Goal: Navigation & Orientation: Understand site structure

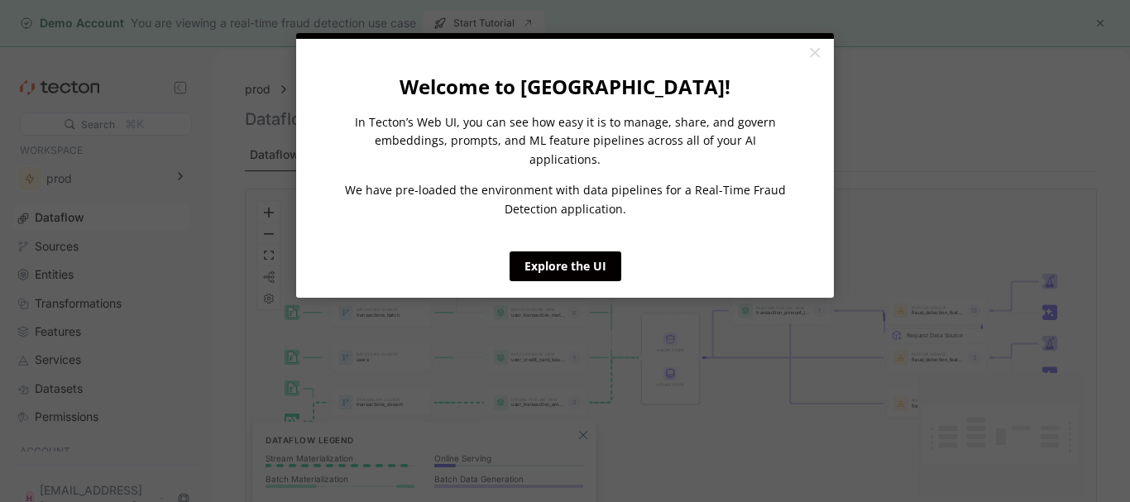
click appcues "× Welcome to Tecton! In Tecton’s Web UI, you can see how easy it is to manage, …"
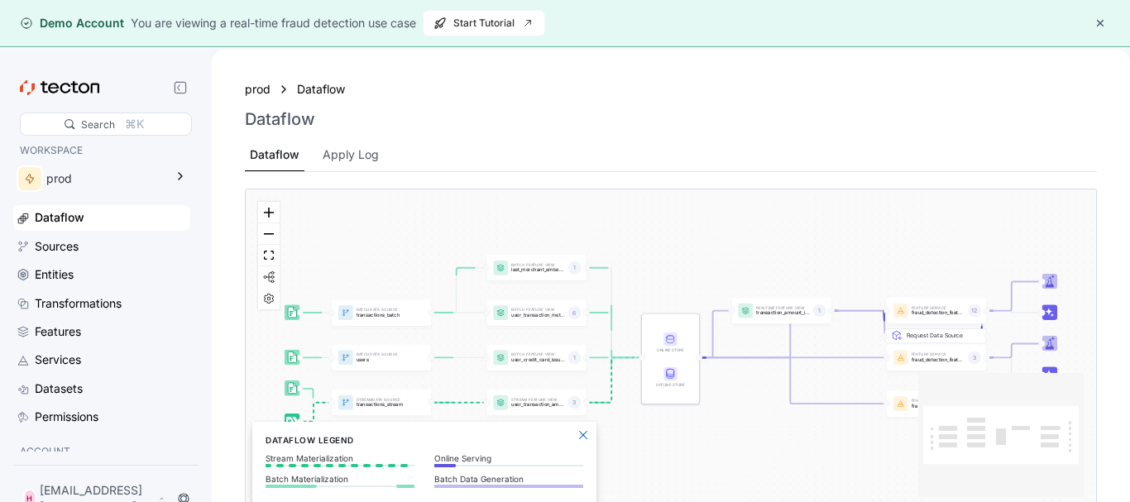
click at [235, 28] on div "You are viewing a real-time fraud detection use case" at bounding box center [273, 23] width 285 height 18
click at [1099, 25] on button "button" at bounding box center [1101, 23] width 20 height 20
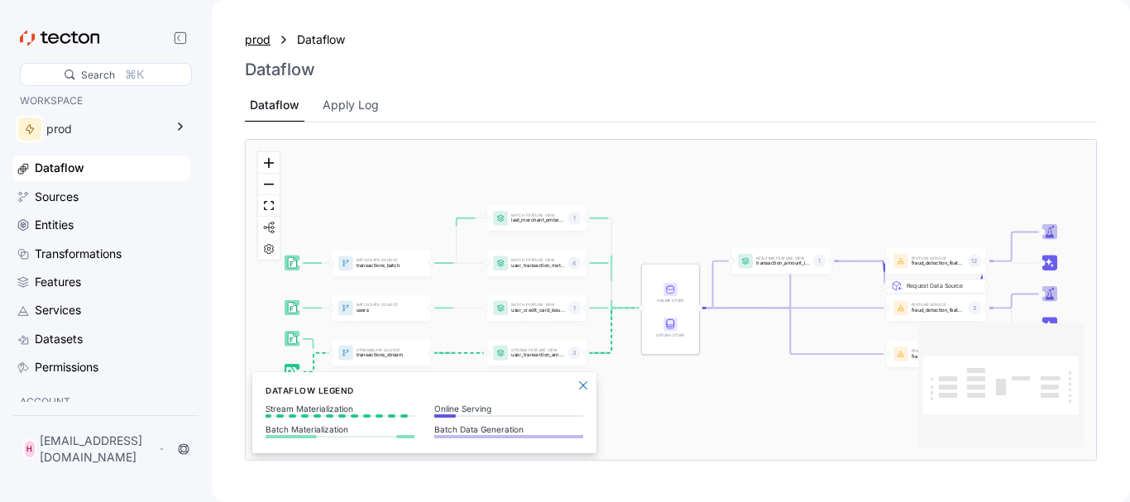
click at [258, 39] on div "prod" at bounding box center [258, 40] width 26 height 18
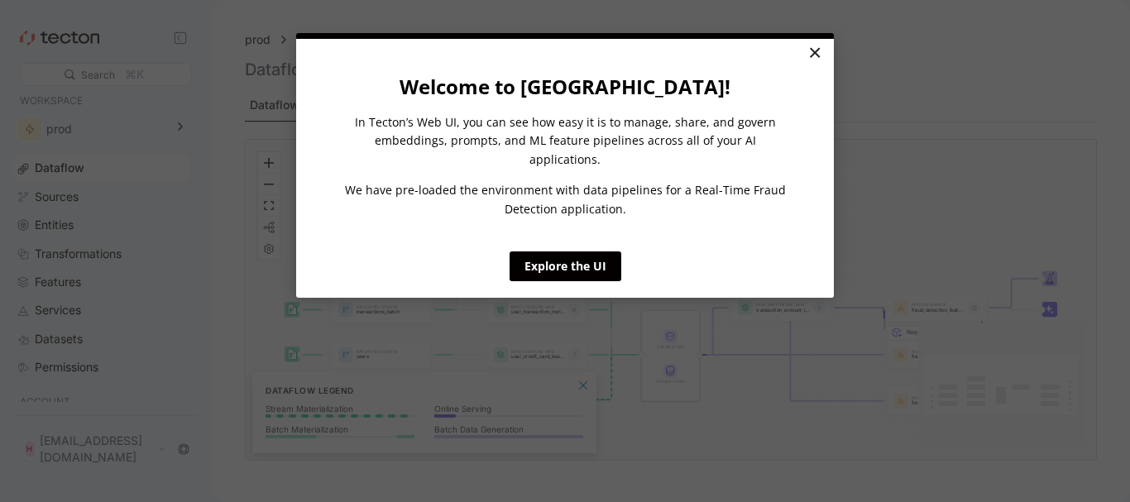
click at [817, 49] on link "×" at bounding box center [814, 54] width 29 height 30
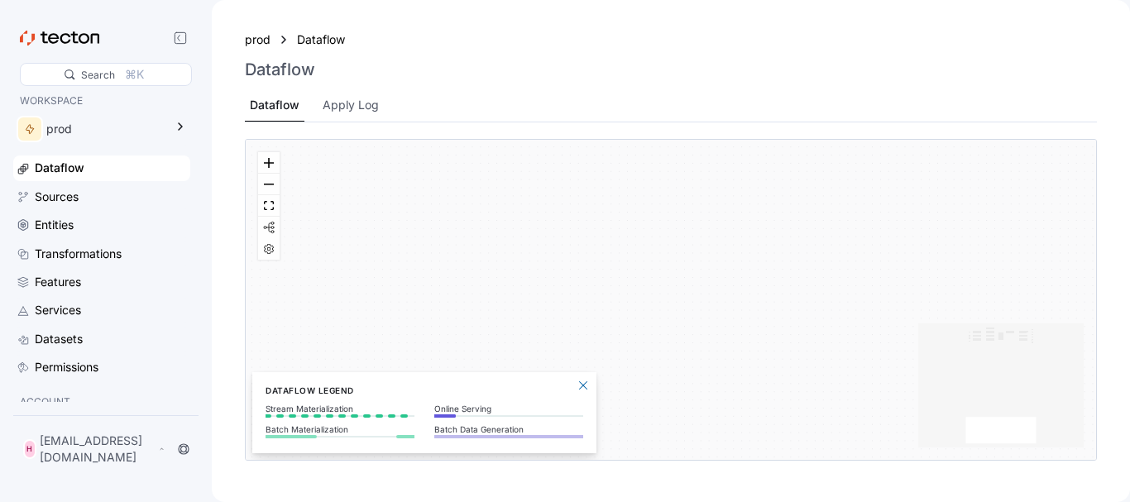
click at [64, 39] on icon at bounding box center [59, 38] width 79 height 15
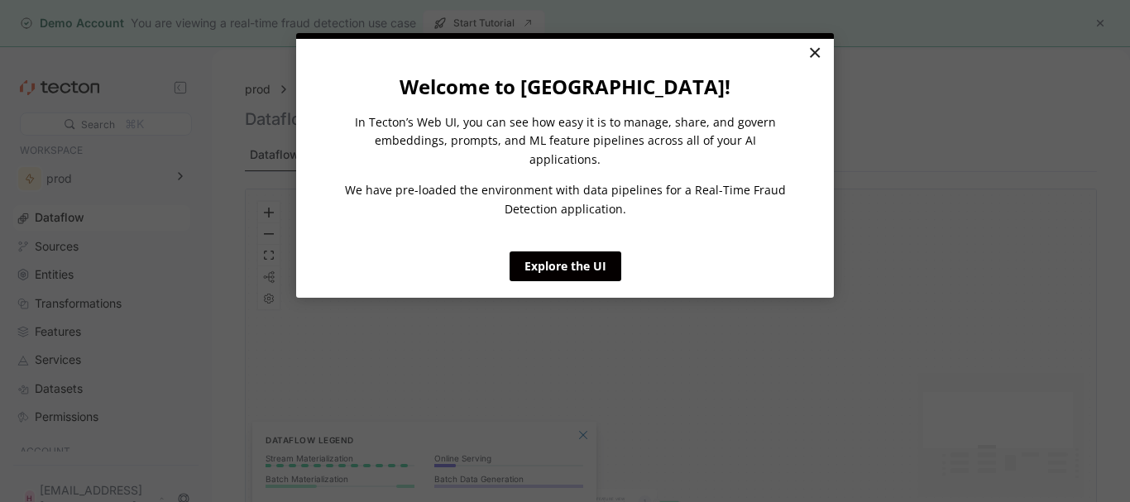
click at [818, 49] on link "×" at bounding box center [814, 54] width 29 height 30
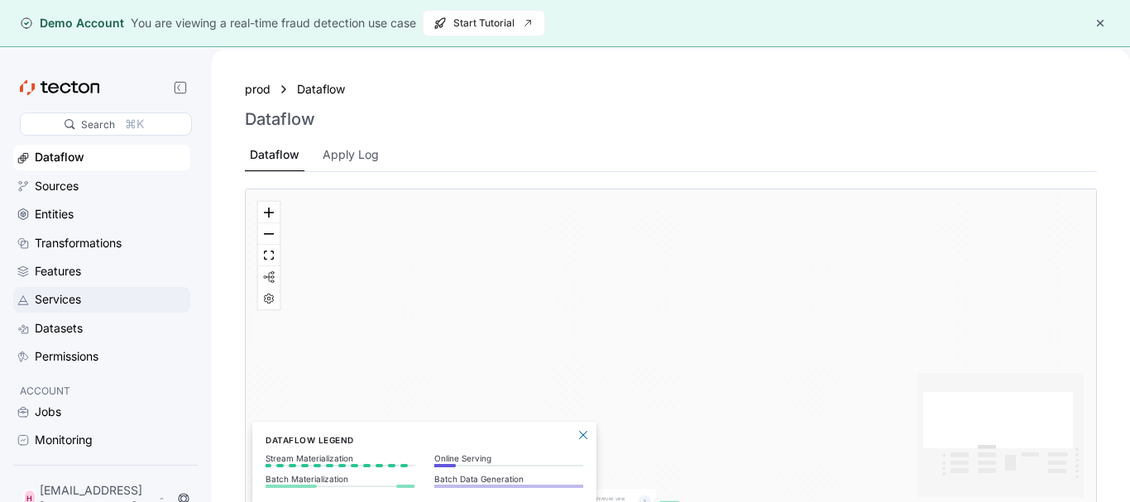
scroll to position [84, 0]
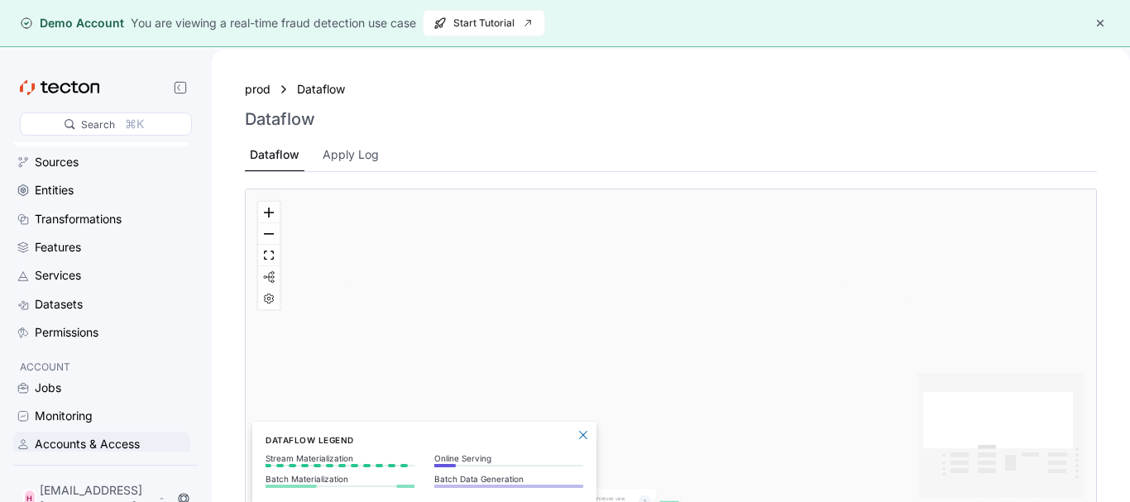
click at [74, 444] on div "Accounts & Access" at bounding box center [87, 444] width 105 height 18
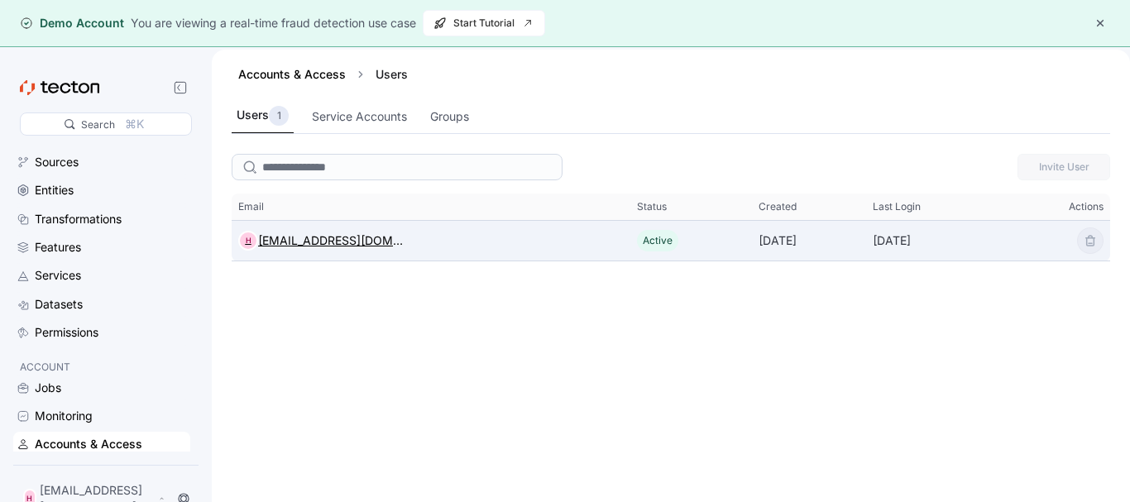
click at [334, 242] on div "[EMAIL_ADDRESS][DOMAIN_NAME]" at bounding box center [331, 241] width 146 height 20
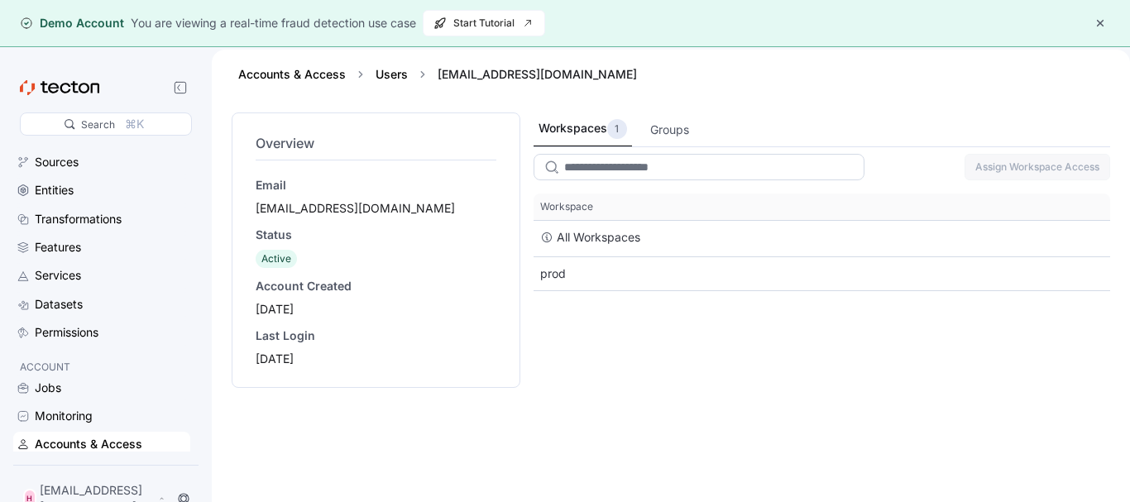
click at [632, 161] on input "search" at bounding box center [699, 167] width 331 height 26
click at [597, 127] on div "Workspaces 1" at bounding box center [583, 129] width 89 height 20
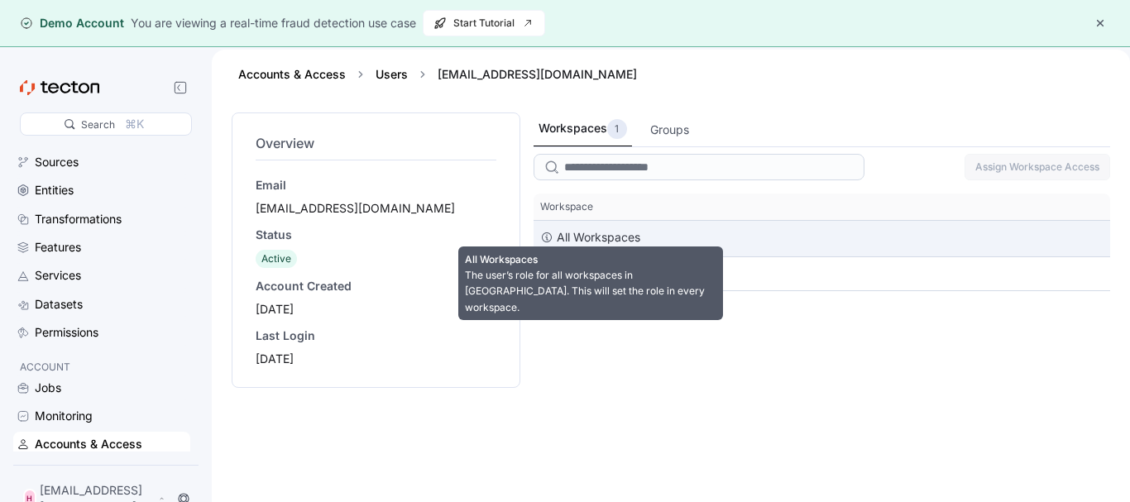
click at [593, 243] on div "All Workspaces" at bounding box center [599, 238] width 84 height 20
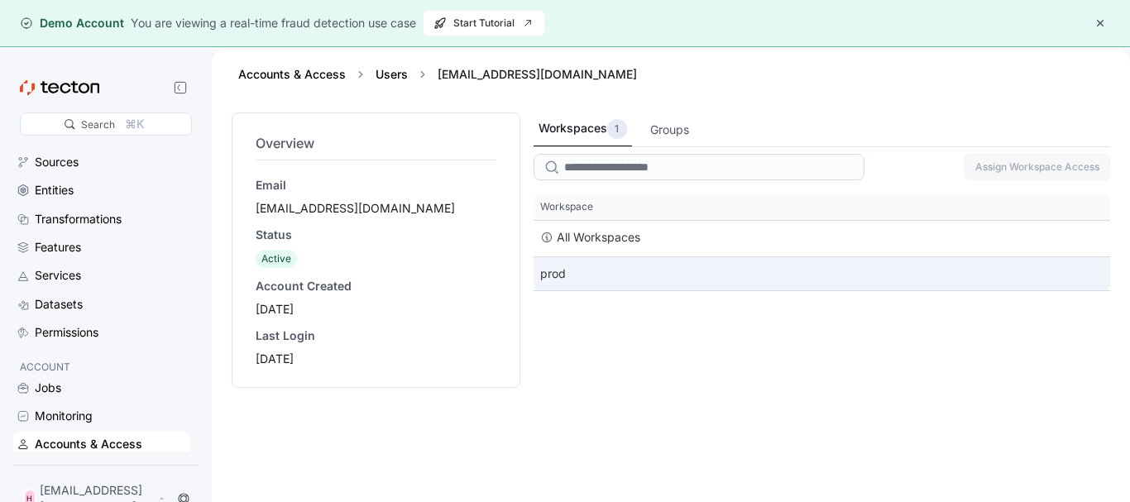
click at [669, 281] on div "prod" at bounding box center [822, 273] width 577 height 33
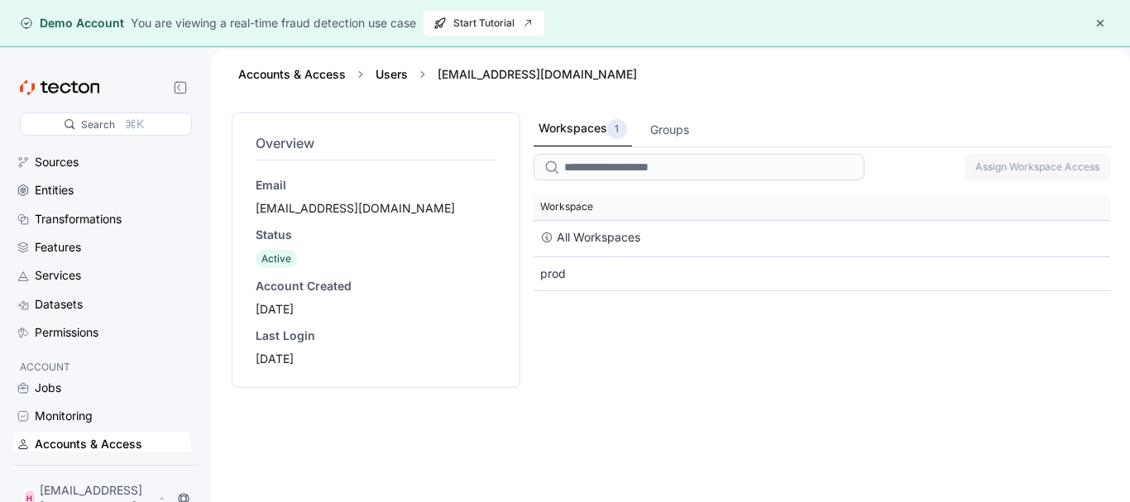
click at [633, 205] on span "Workspace" at bounding box center [822, 207] width 577 height 26
click at [656, 135] on div "Groups" at bounding box center [669, 130] width 39 height 18
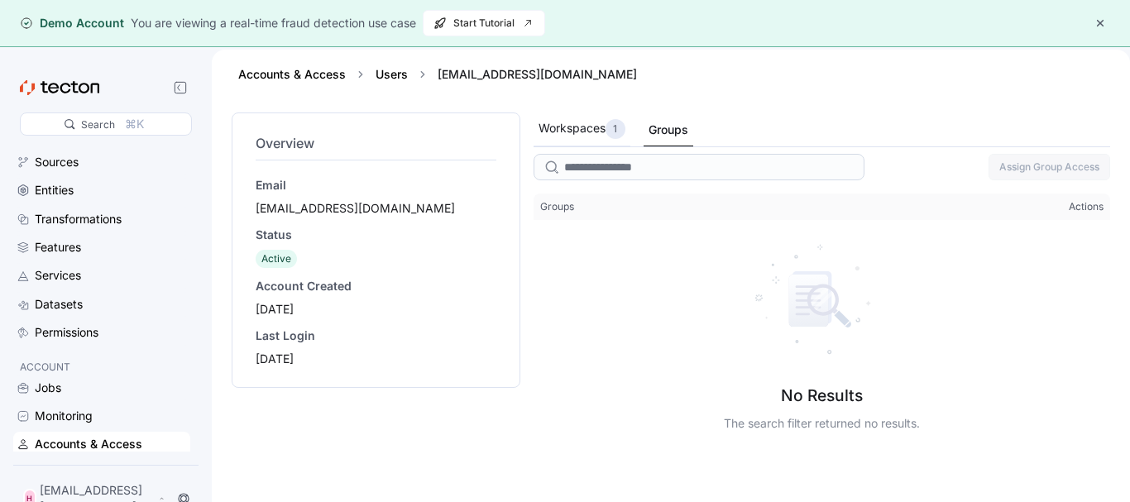
click at [575, 135] on div "Workspaces 1" at bounding box center [582, 129] width 87 height 20
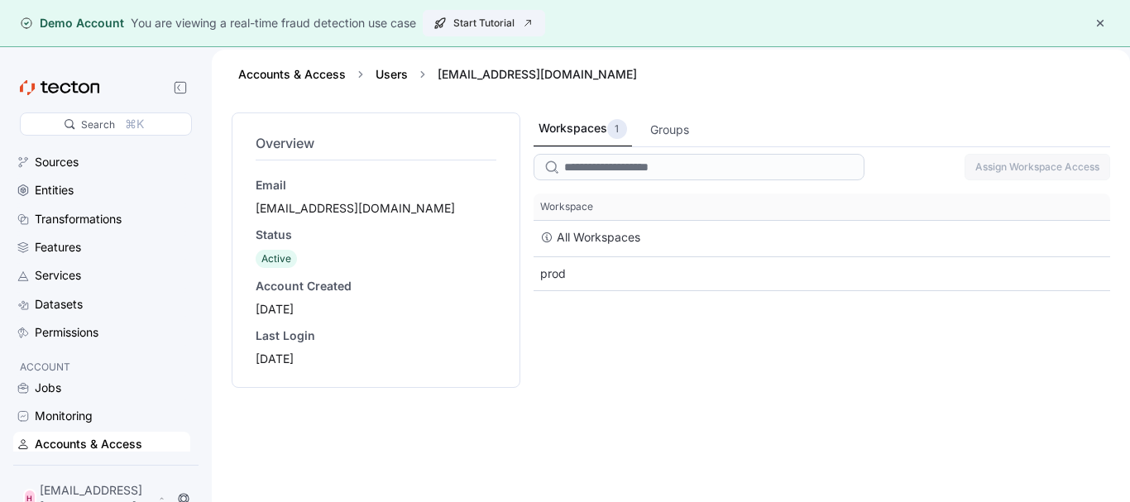
click at [473, 24] on span "Start Tutorial" at bounding box center [484, 23] width 101 height 25
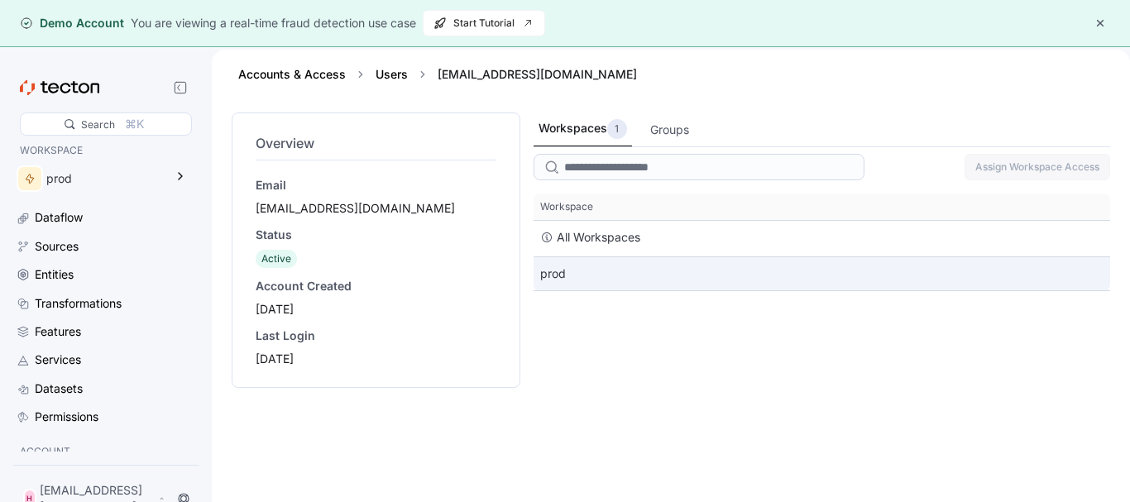
click at [553, 280] on div "prod" at bounding box center [822, 273] width 577 height 33
click at [615, 271] on div "prod" at bounding box center [822, 273] width 577 height 33
click at [597, 267] on div "prod" at bounding box center [822, 273] width 577 height 33
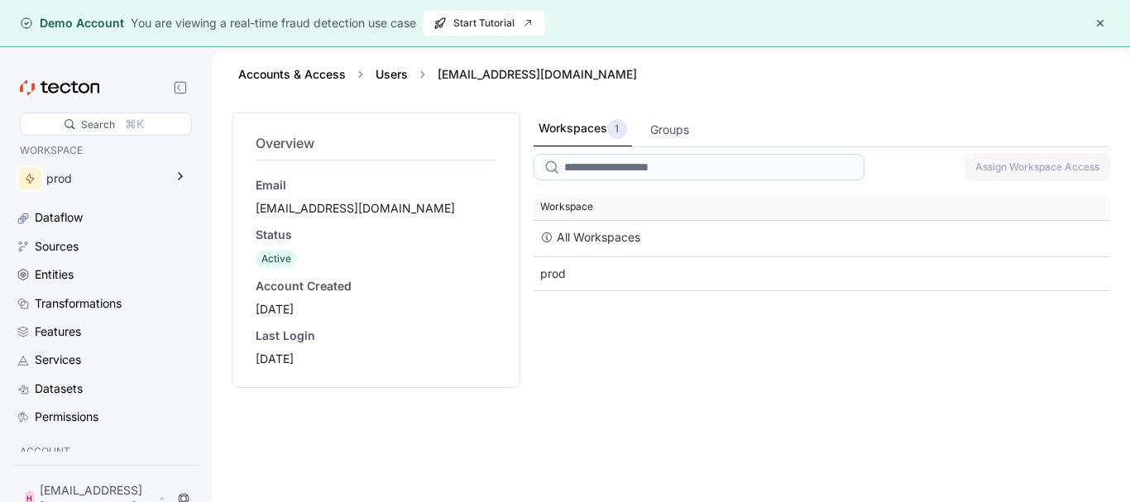
click at [570, 206] on span "Workspace" at bounding box center [566, 206] width 53 height 13
click at [650, 169] on input "search" at bounding box center [699, 167] width 331 height 26
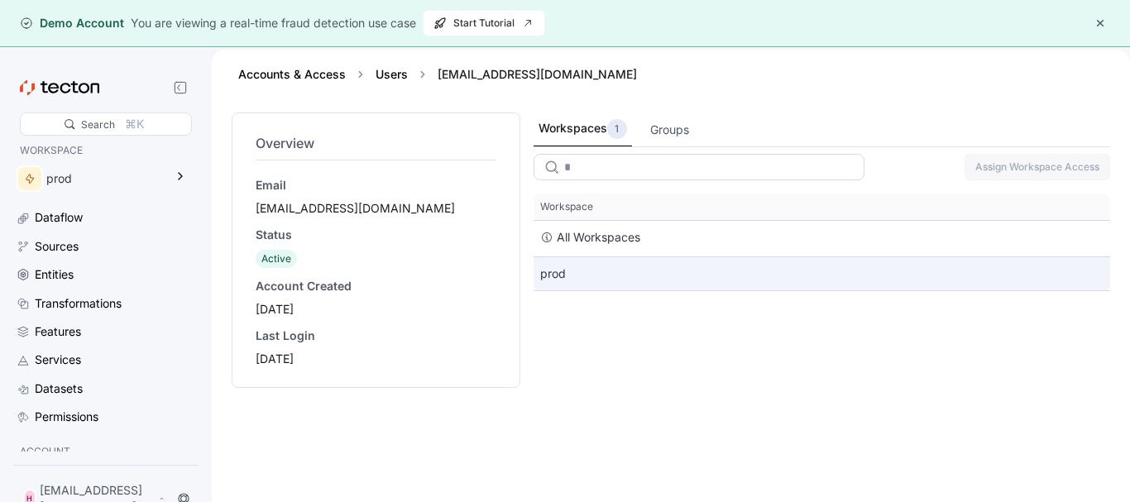
type input "*"
click at [597, 272] on div "prod" at bounding box center [822, 273] width 577 height 33
drag, startPoint x: 597, startPoint y: 272, endPoint x: 565, endPoint y: 276, distance: 31.7
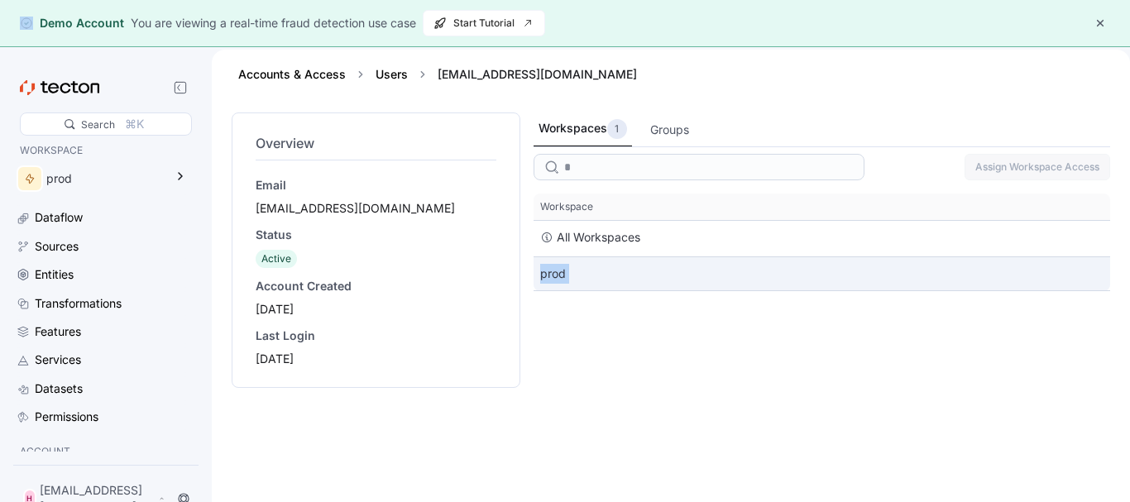
click at [565, 276] on div "prod" at bounding box center [822, 273] width 577 height 33
drag, startPoint x: 565, startPoint y: 276, endPoint x: 558, endPoint y: 285, distance: 11.8
click at [558, 285] on div "prod" at bounding box center [822, 273] width 577 height 33
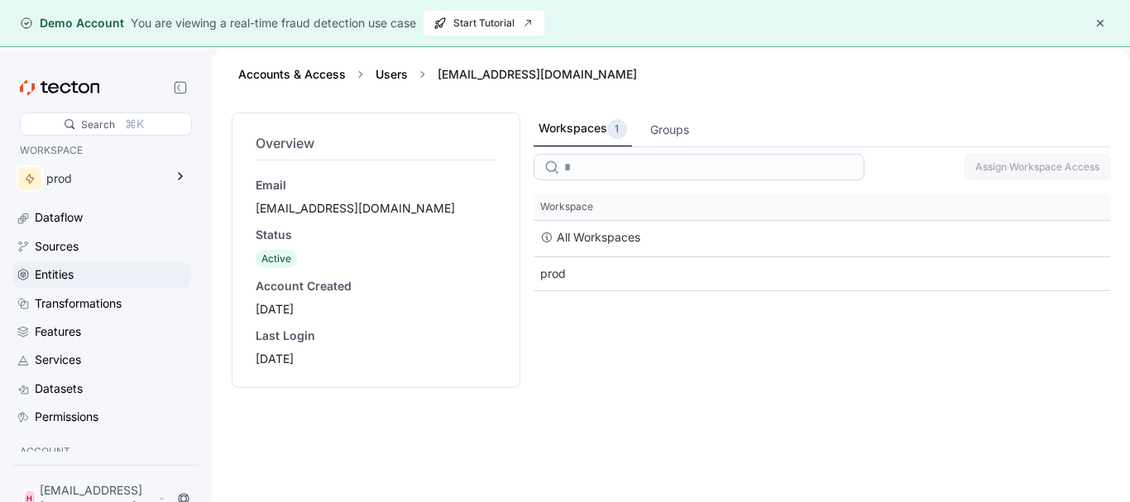
scroll to position [84, 0]
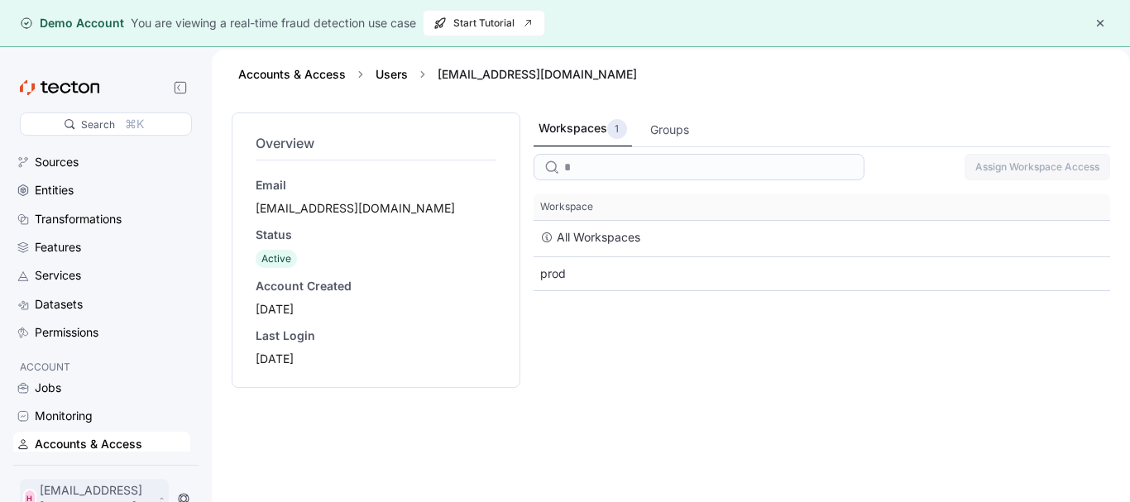
click at [148, 501] on p "[EMAIL_ADDRESS][DOMAIN_NAME]" at bounding box center [97, 498] width 115 height 33
click at [76, 440] on div "My Account" at bounding box center [83, 438] width 66 height 17
click at [61, 434] on div "My Account" at bounding box center [83, 438] width 66 height 17
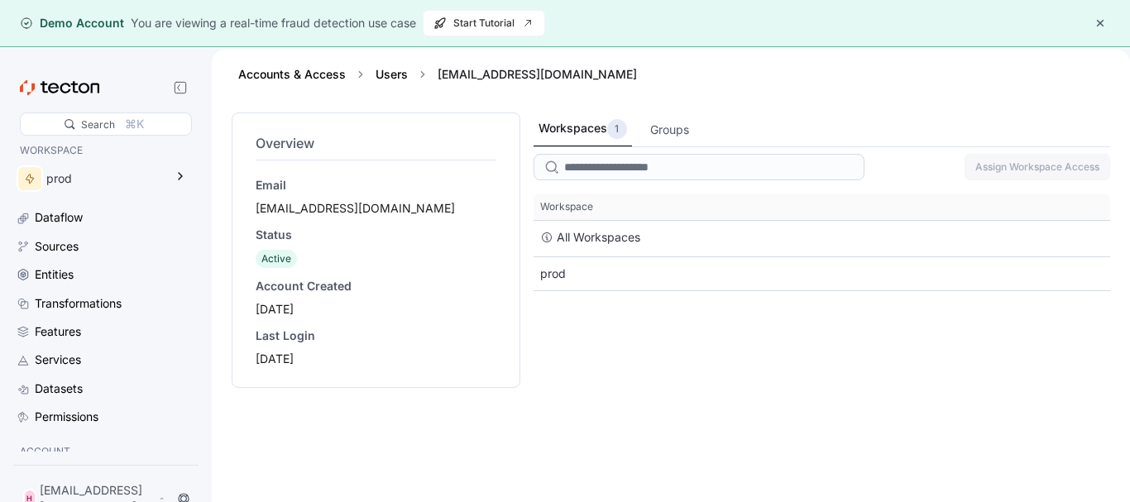
click at [1107, 19] on button "button" at bounding box center [1101, 23] width 20 height 20
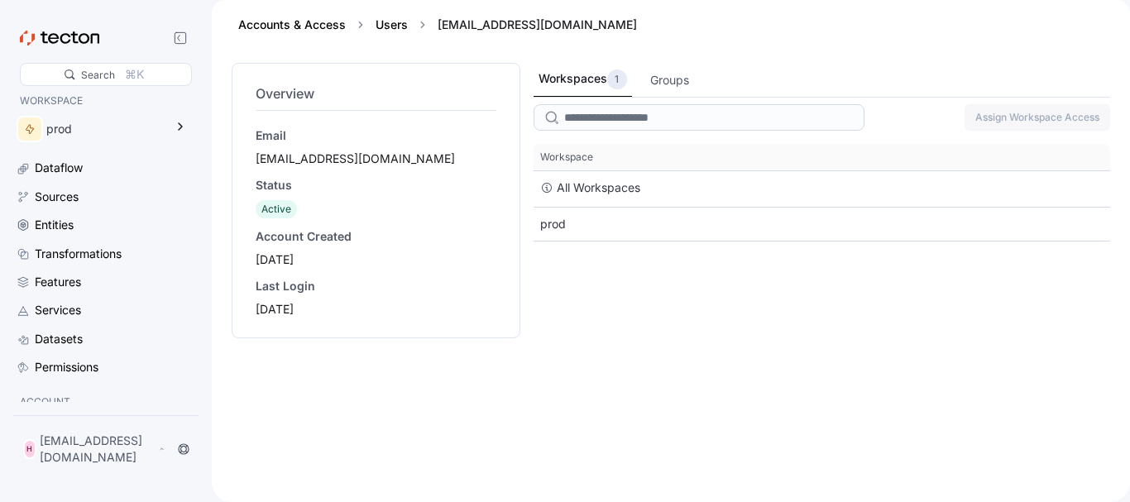
click at [271, 209] on span "Active" at bounding box center [276, 209] width 30 height 12
click at [137, 127] on div "prod" at bounding box center [105, 129] width 118 height 18
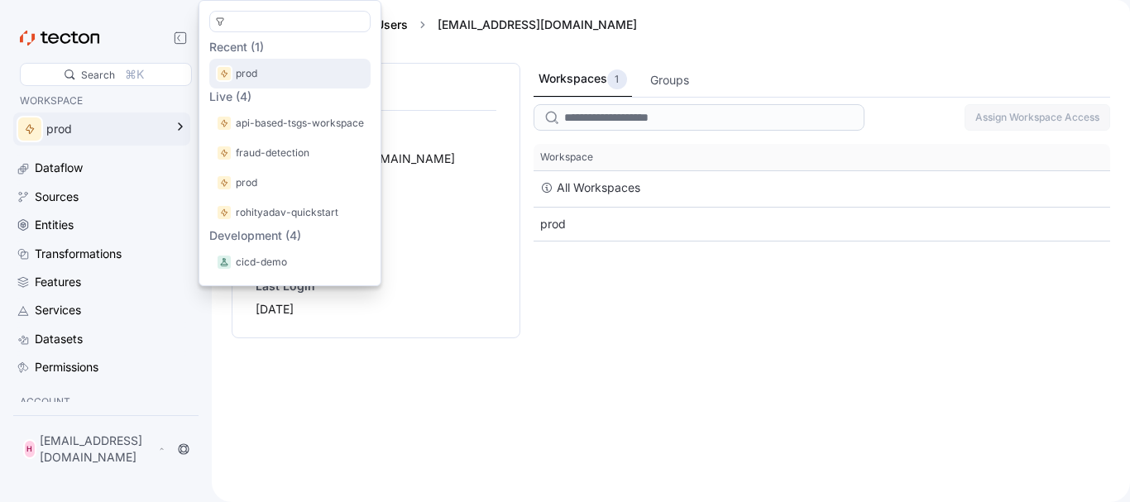
click at [281, 63] on div "prod" at bounding box center [289, 74] width 161 height 30
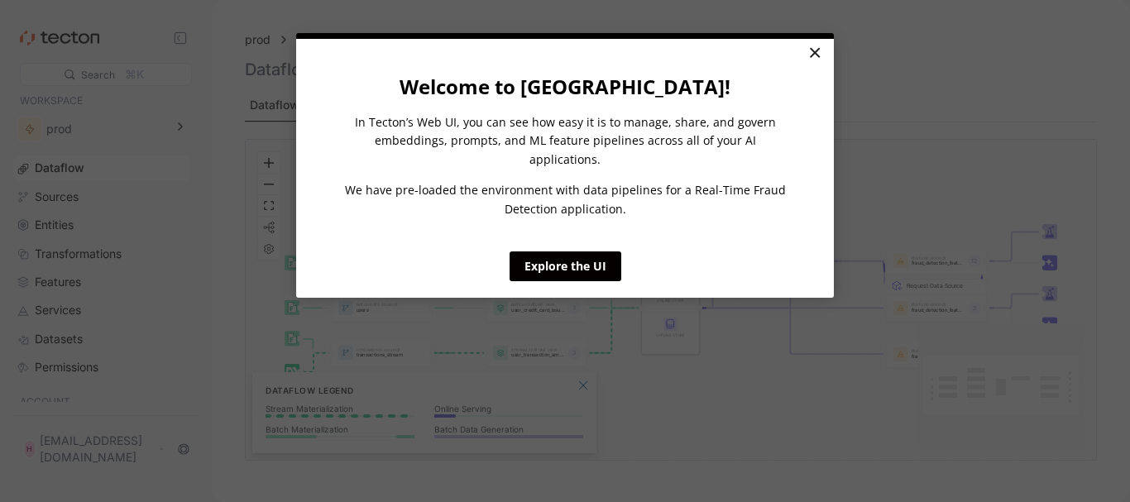
click at [826, 51] on link "×" at bounding box center [814, 54] width 29 height 30
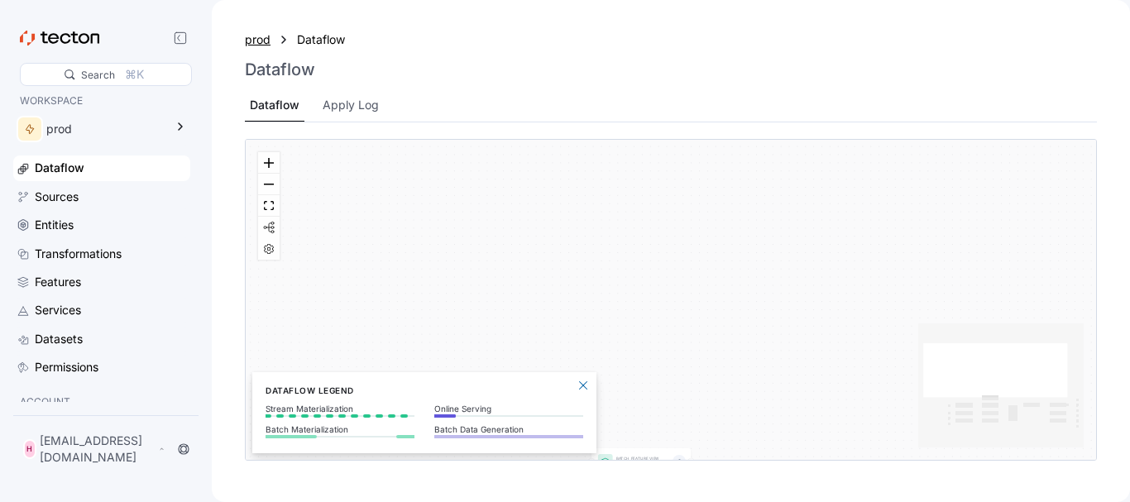
click at [266, 39] on div "prod" at bounding box center [258, 40] width 26 height 18
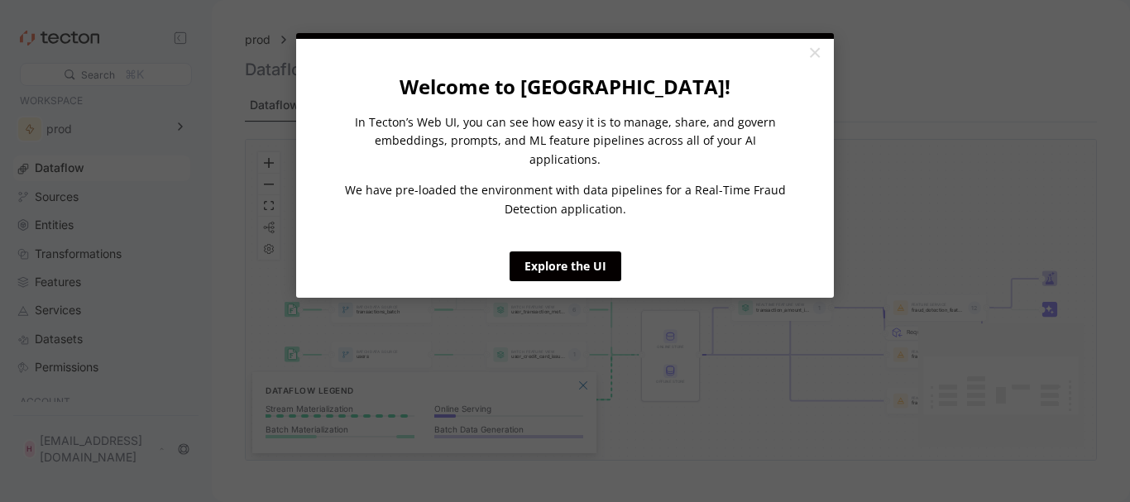
click appcues "× Welcome to Tecton! In Tecton’s Web UI, you can see how easy it is to manage, …"
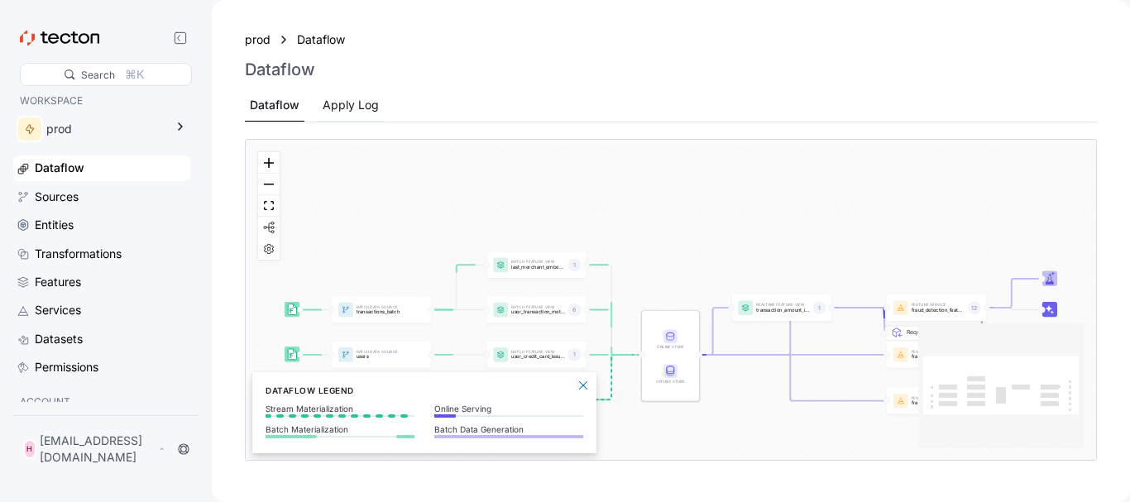
click at [366, 109] on div "Apply Log" at bounding box center [351, 105] width 56 height 18
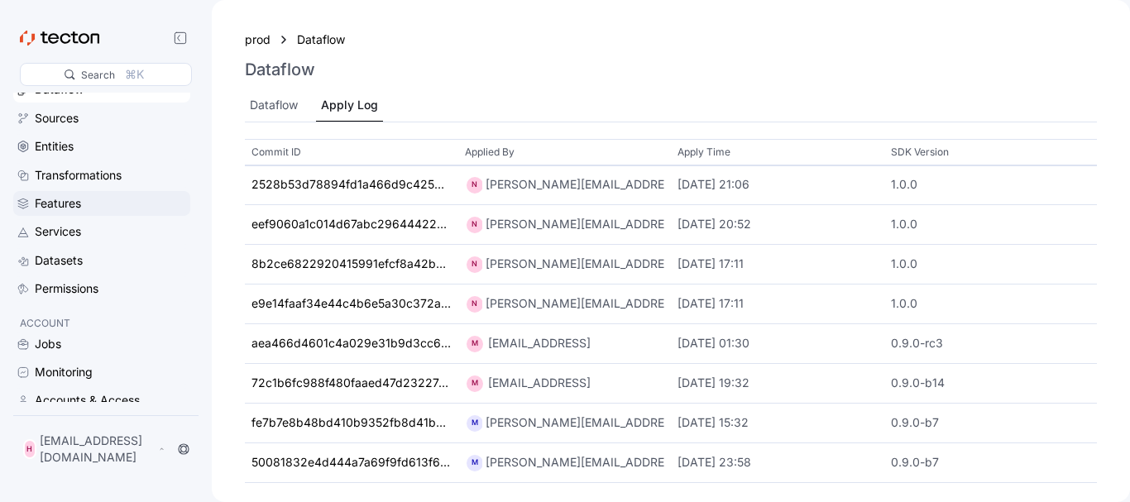
scroll to position [84, 0]
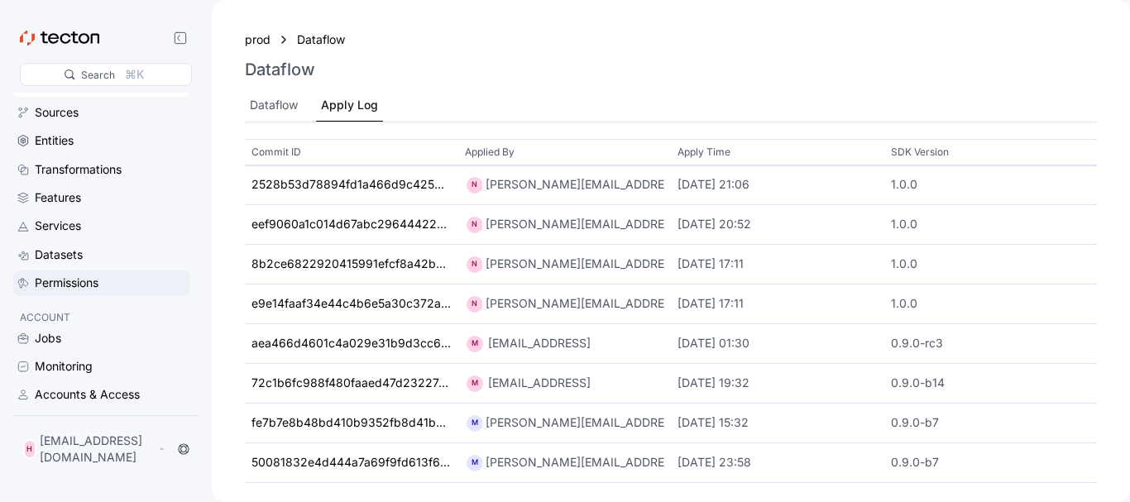
click at [126, 273] on div "Permissions" at bounding box center [101, 283] width 177 height 25
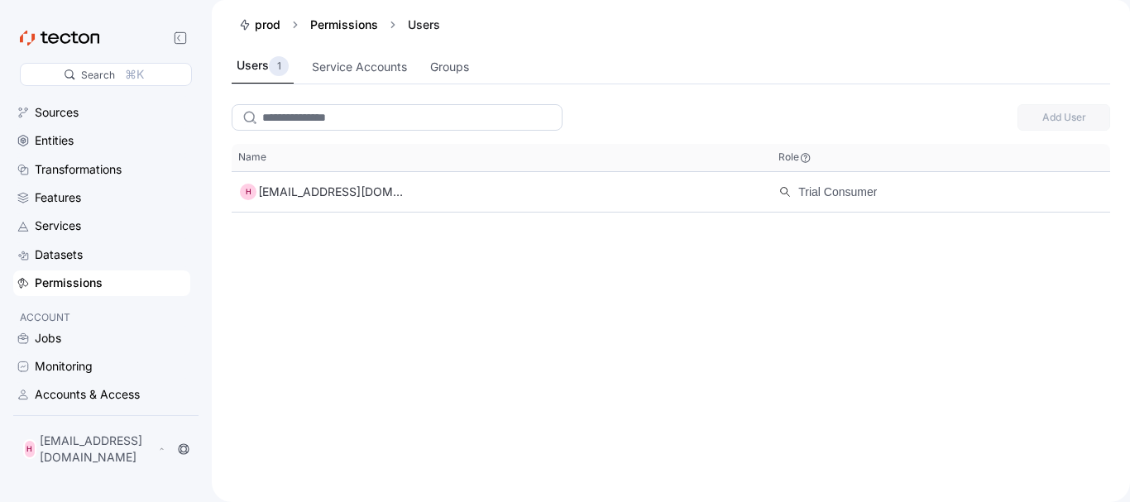
click at [325, 117] on input "search" at bounding box center [397, 117] width 331 height 26
click at [386, 70] on div "Service Accounts" at bounding box center [359, 67] width 95 height 18
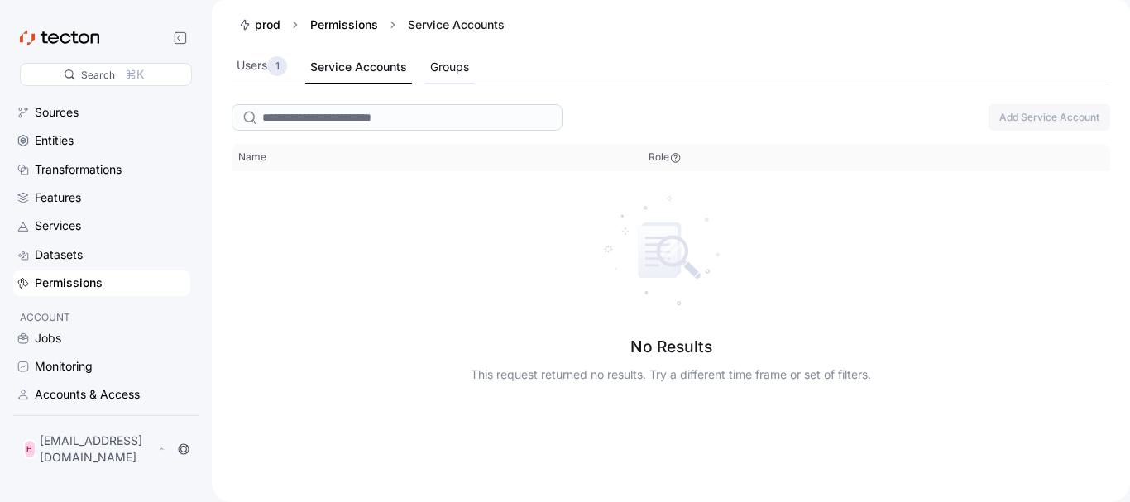
click at [458, 71] on div "Groups" at bounding box center [449, 67] width 39 height 18
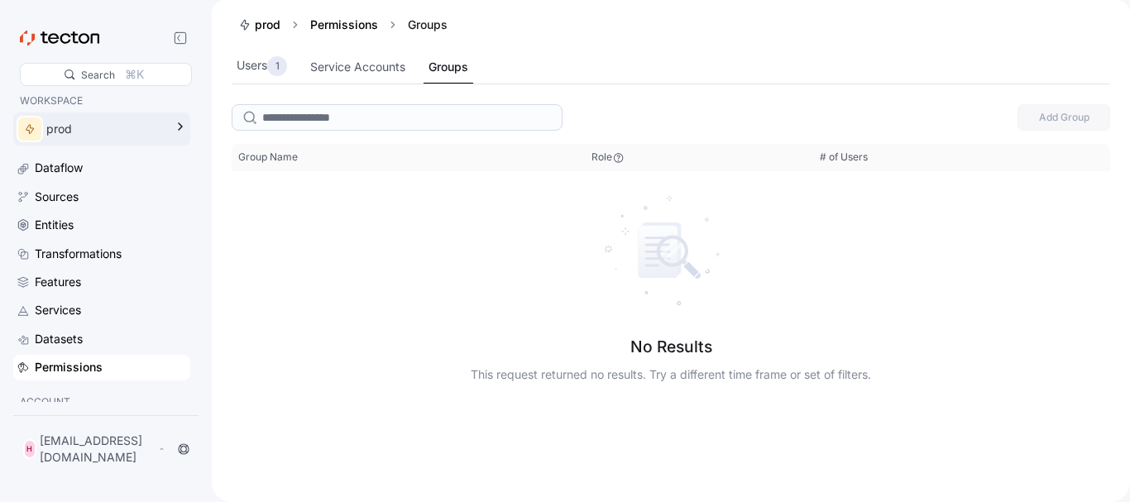
click at [37, 122] on div at bounding box center [30, 129] width 26 height 26
click at [119, 50] on div "Search ⌘K" at bounding box center [106, 56] width 172 height 60
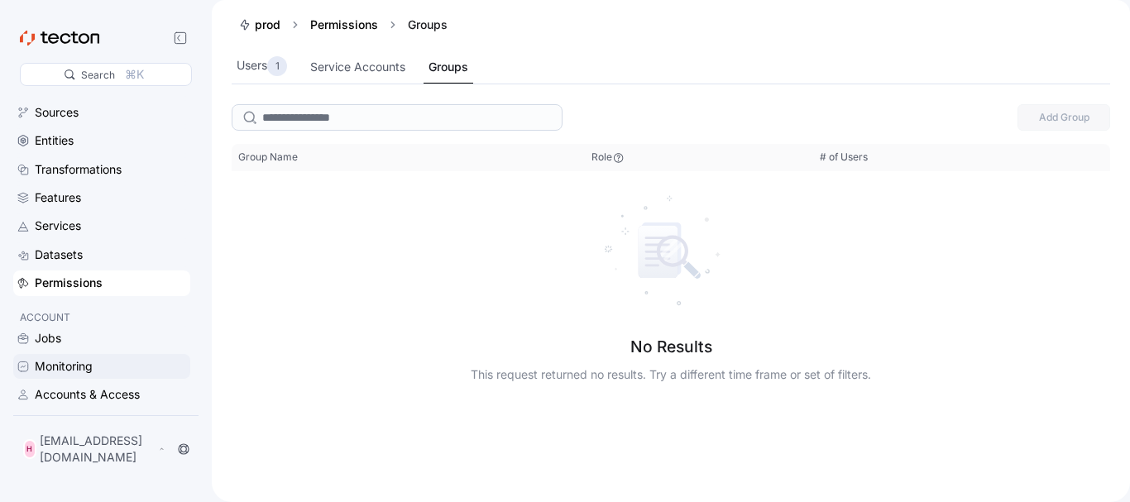
click at [90, 372] on div "Monitoring" at bounding box center [64, 366] width 58 height 18
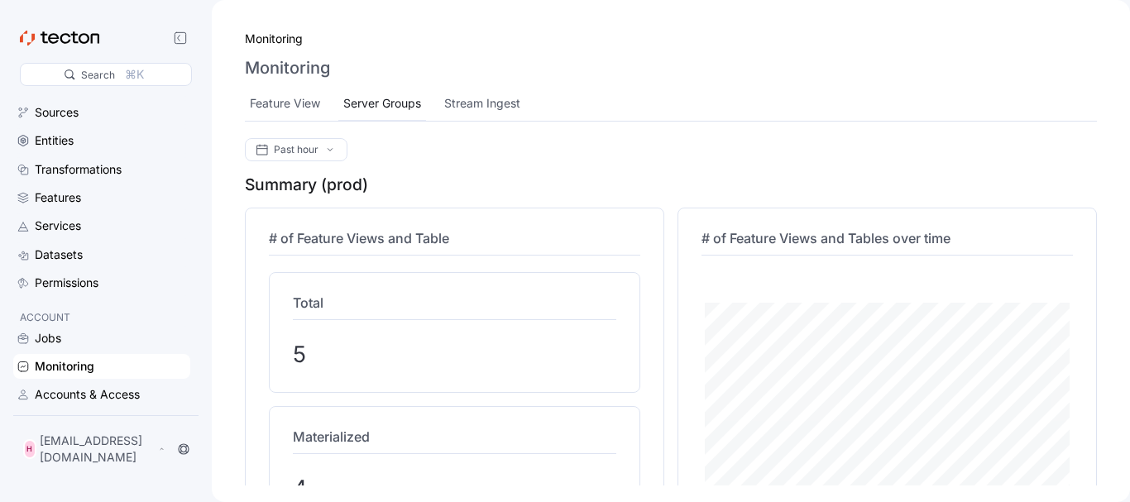
click at [397, 103] on div "Server Groups" at bounding box center [382, 103] width 78 height 18
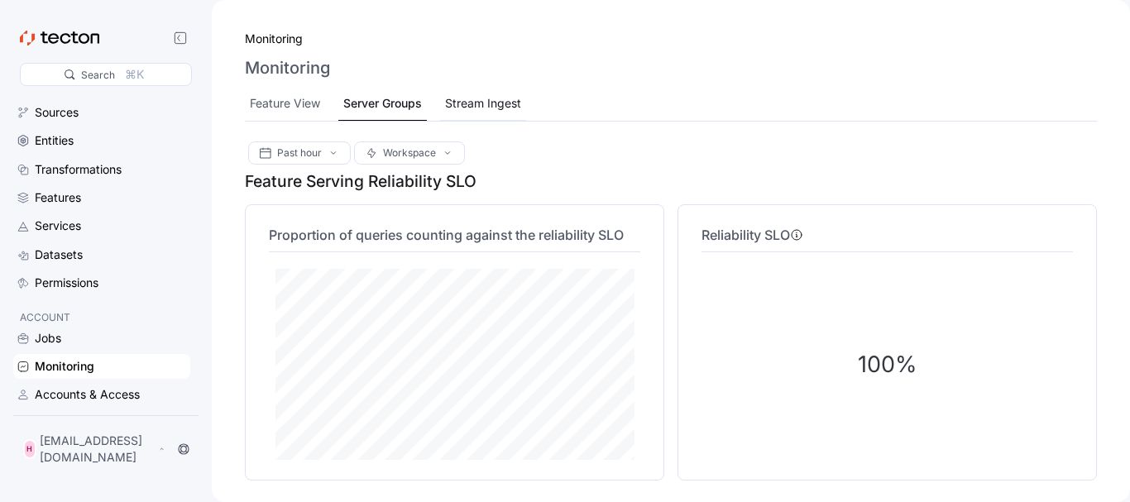
click at [485, 104] on div "Stream Ingest" at bounding box center [483, 103] width 76 height 18
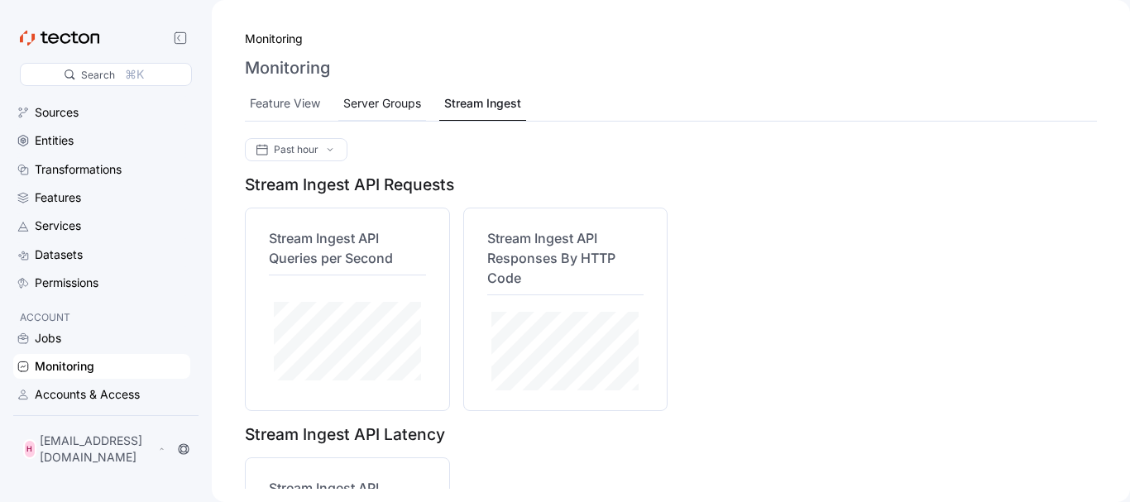
click at [388, 95] on div "Server Groups" at bounding box center [382, 103] width 78 height 18
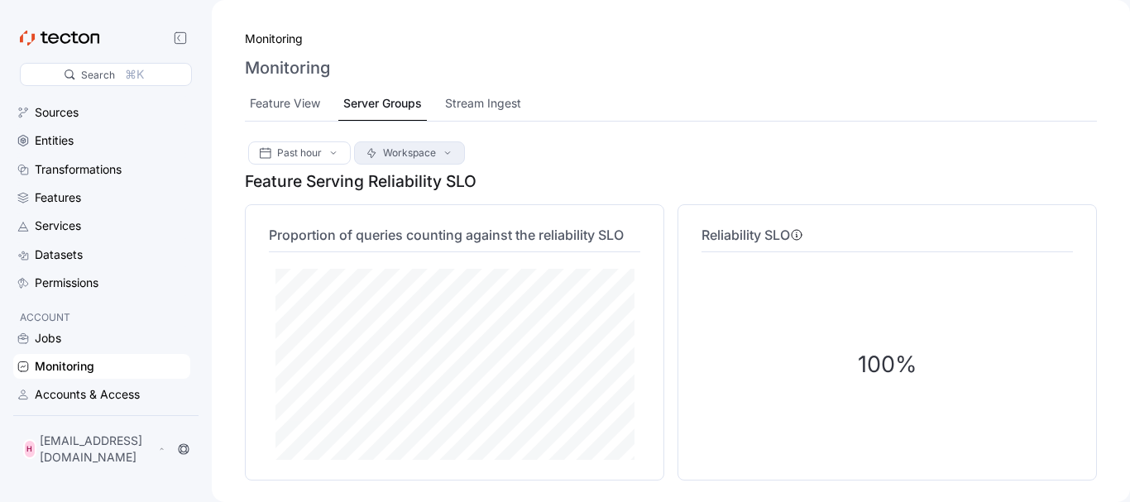
click at [450, 156] on icon at bounding box center [447, 152] width 13 height 13
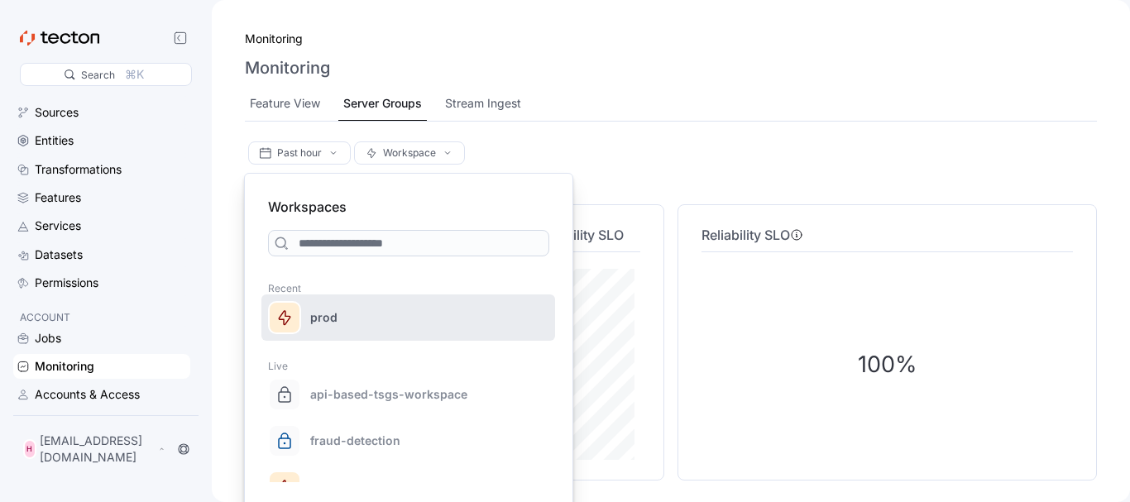
drag, startPoint x: 419, startPoint y: 281, endPoint x: 425, endPoint y: 308, distance: 27.1
click at [425, 308] on div "Recent prod Live api-based-tsgs-workspace fraud-detection prod rohityadav-quick…" at bounding box center [409, 370] width 308 height 226
click at [425, 308] on div "prod" at bounding box center [378, 317] width 136 height 33
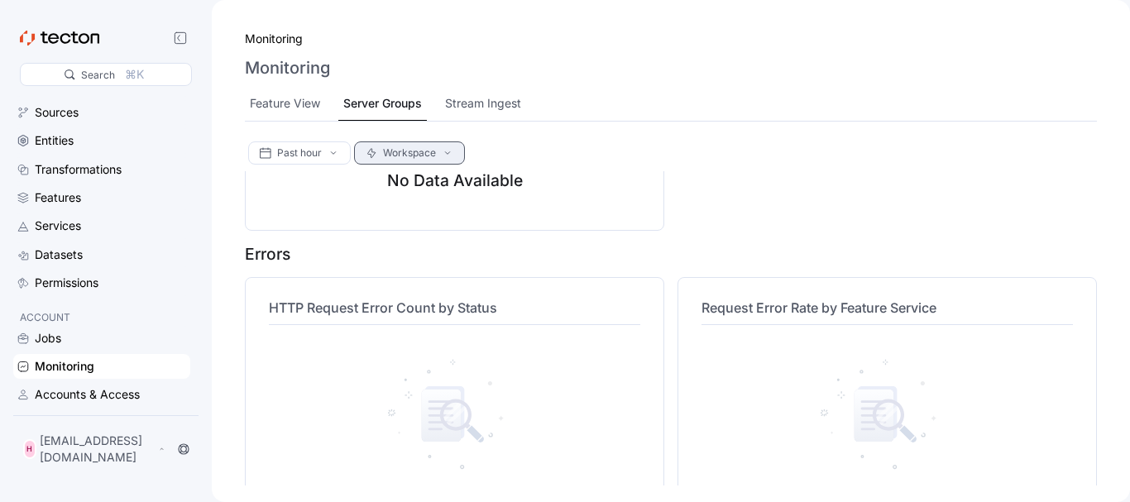
scroll to position [4362, 0]
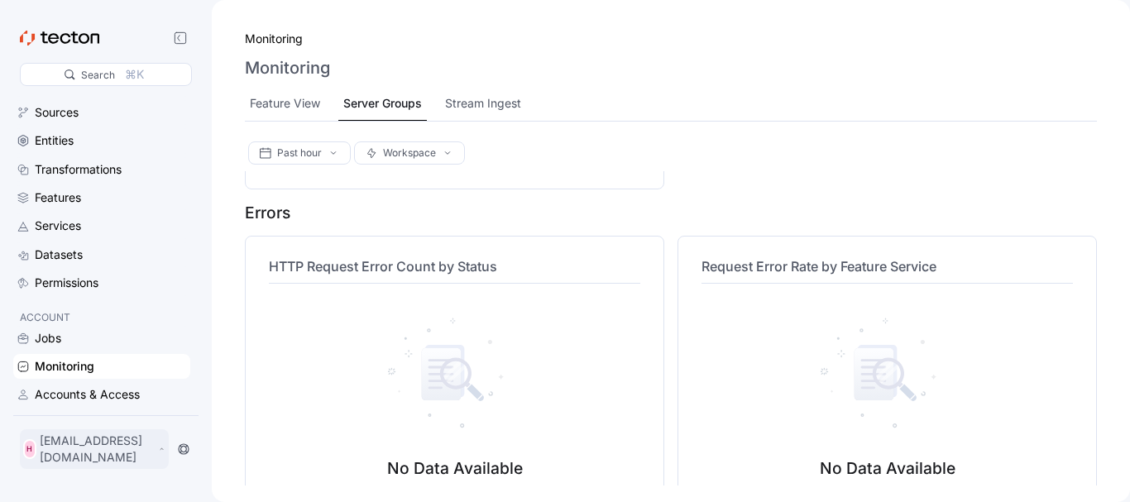
click at [98, 454] on p "[EMAIL_ADDRESS][DOMAIN_NAME]" at bounding box center [97, 449] width 115 height 33
click at [89, 388] on div "My Account" at bounding box center [83, 389] width 66 height 17
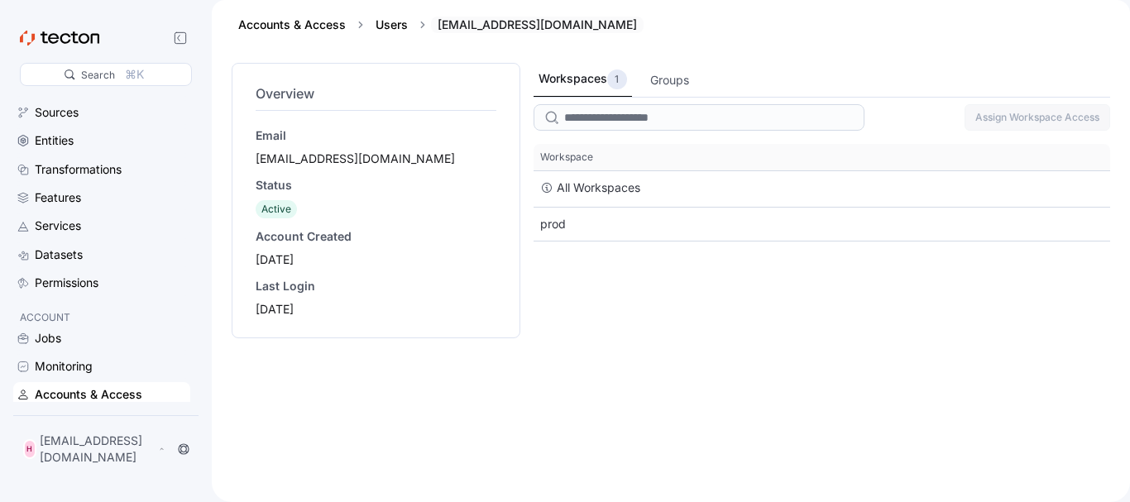
click at [515, 24] on div "[EMAIL_ADDRESS][DOMAIN_NAME]" at bounding box center [537, 25] width 213 height 17
drag, startPoint x: 515, startPoint y: 24, endPoint x: 478, endPoint y: 52, distance: 46.0
click at [478, 52] on div "Accounts & Access Users habemi3586@elobits.com" at bounding box center [671, 31] width 919 height 63
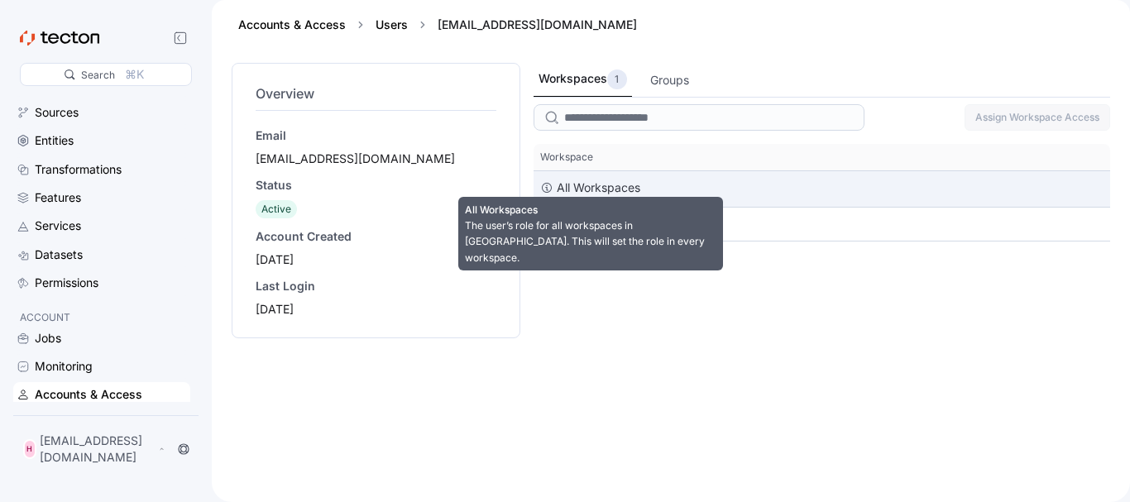
click at [548, 185] on icon at bounding box center [546, 187] width 13 height 13
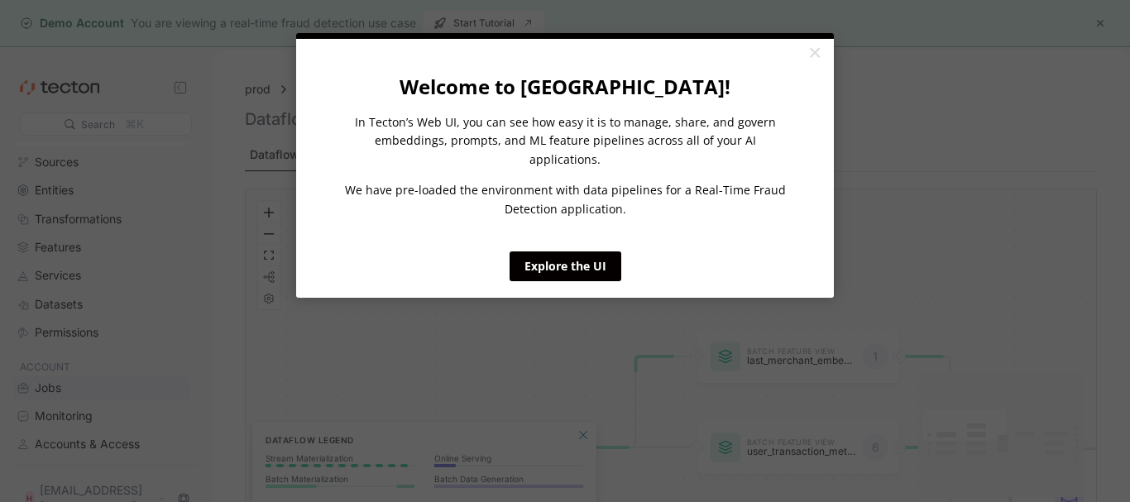
click appcues "× Welcome to [GEOGRAPHIC_DATA]! In Tecton’s Web UI, you can see how easy it is …"
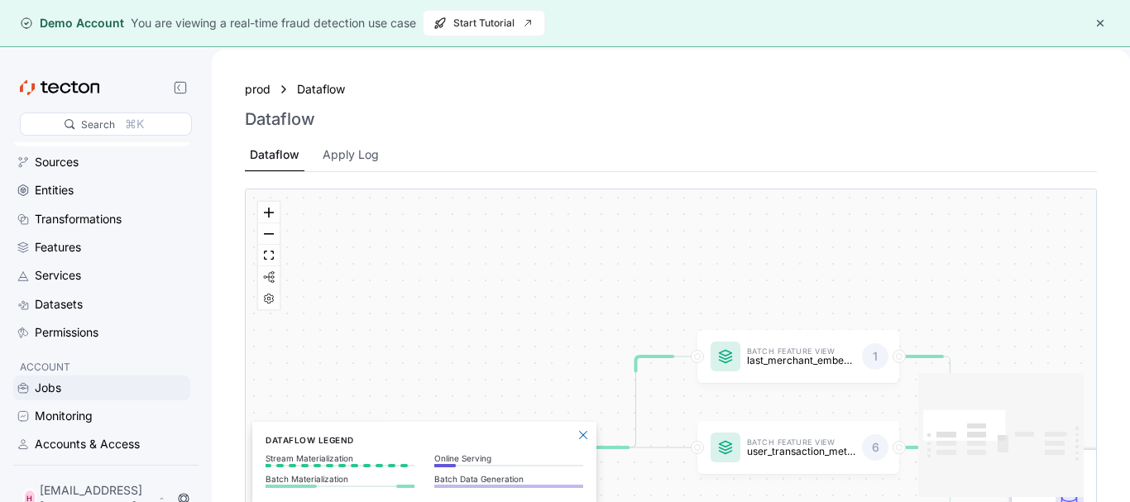
click at [86, 397] on div "Jobs" at bounding box center [101, 388] width 177 height 25
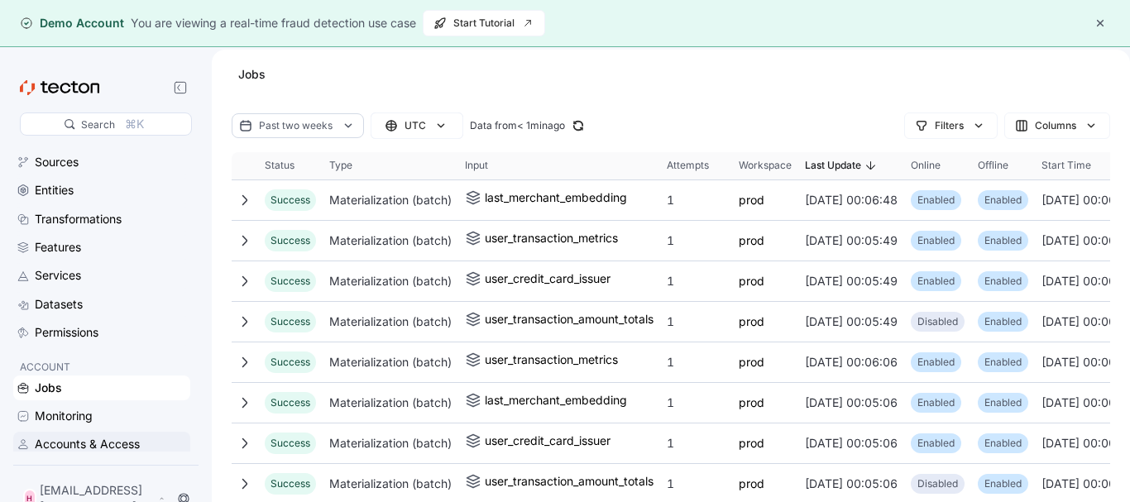
click at [100, 441] on div "Accounts & Access" at bounding box center [87, 444] width 105 height 18
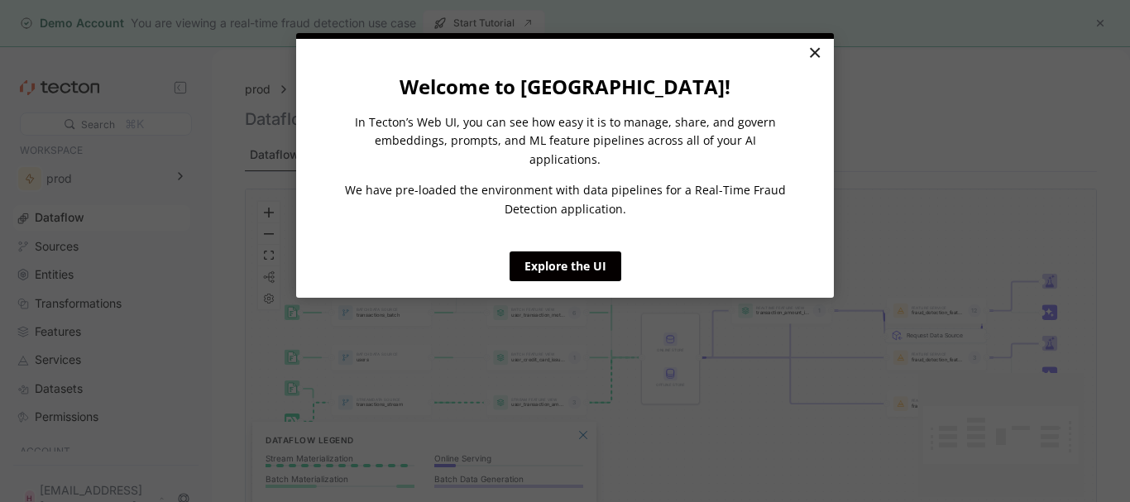
click at [814, 55] on link "×" at bounding box center [814, 54] width 29 height 30
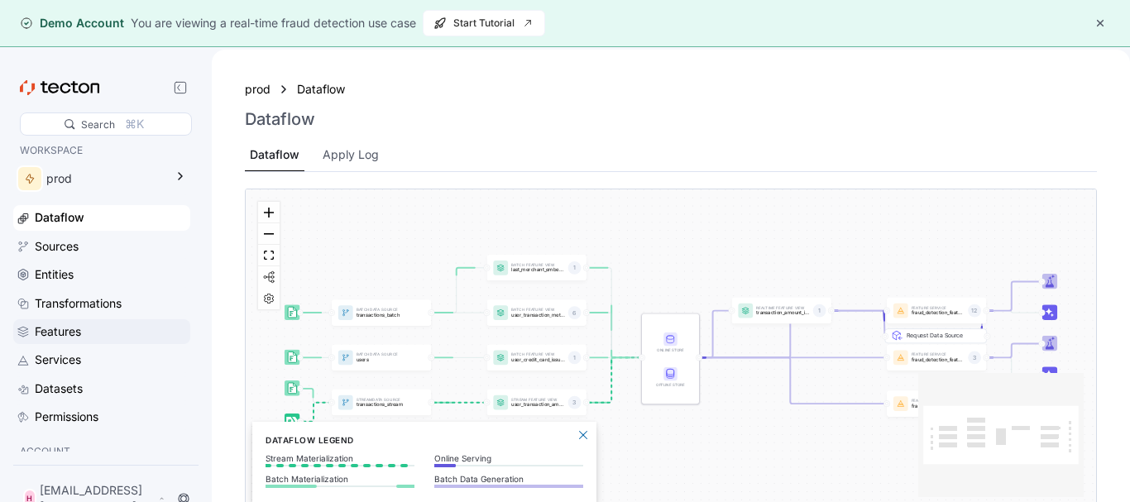
scroll to position [84, 0]
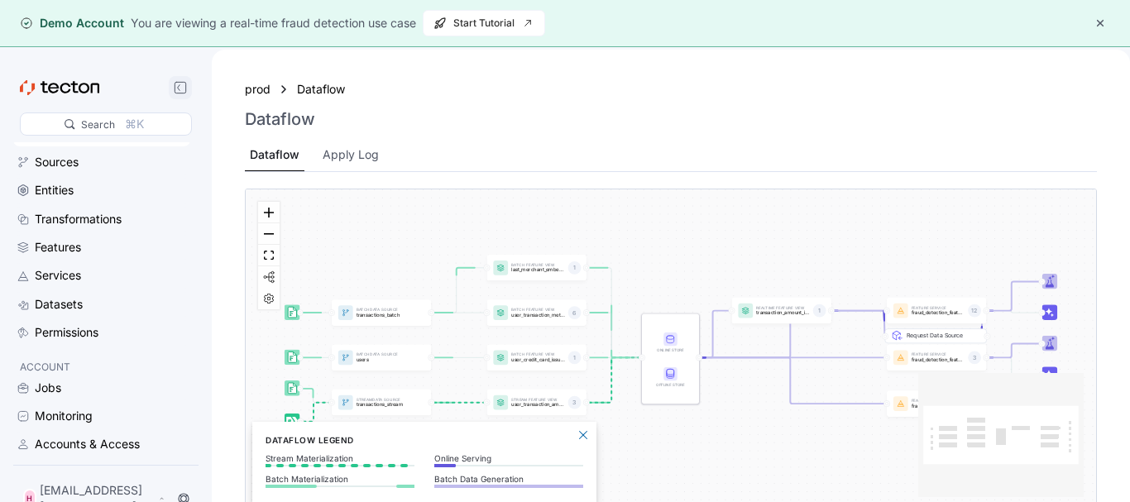
click at [185, 89] on rect at bounding box center [180, 87] width 11 height 11
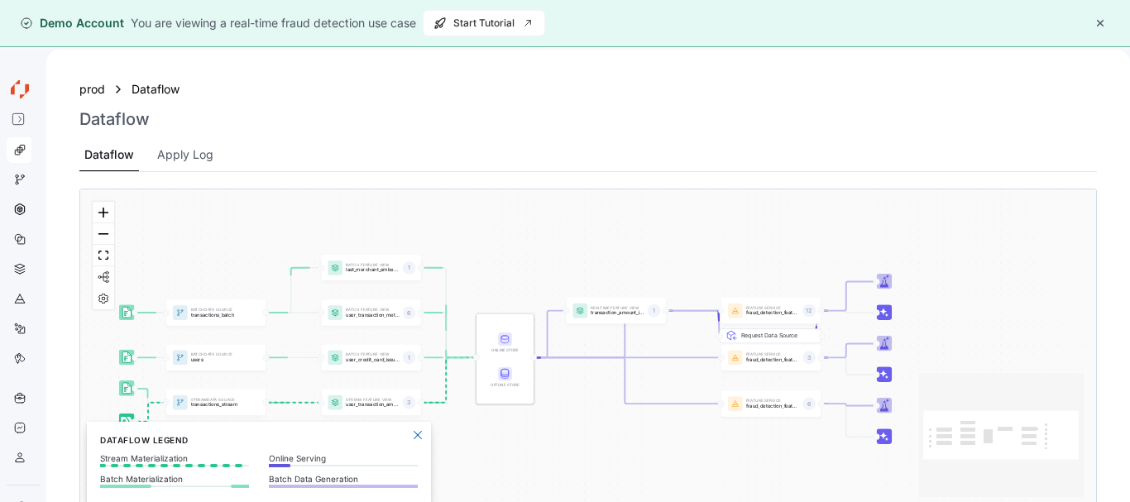
scroll to position [49, 0]
click at [1101, 28] on button "button" at bounding box center [1101, 23] width 20 height 20
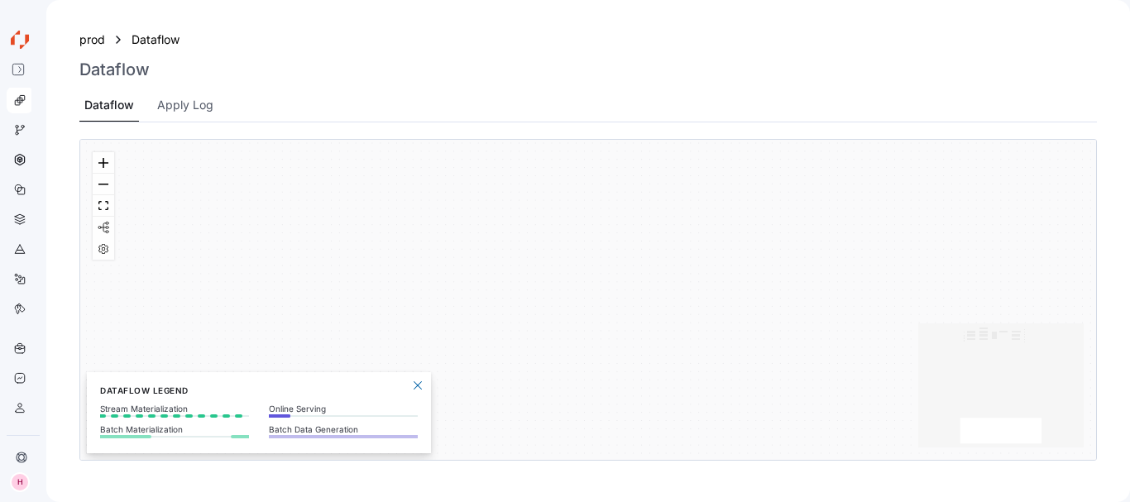
click at [17, 43] on icon at bounding box center [20, 39] width 26 height 26
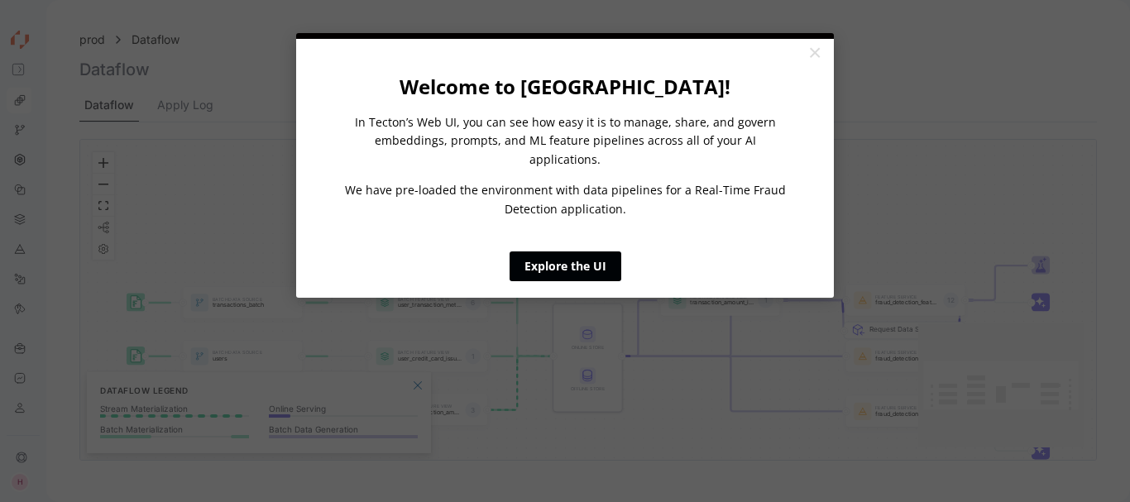
click at [587, 252] on link "Explore the UI" at bounding box center [566, 267] width 112 height 30
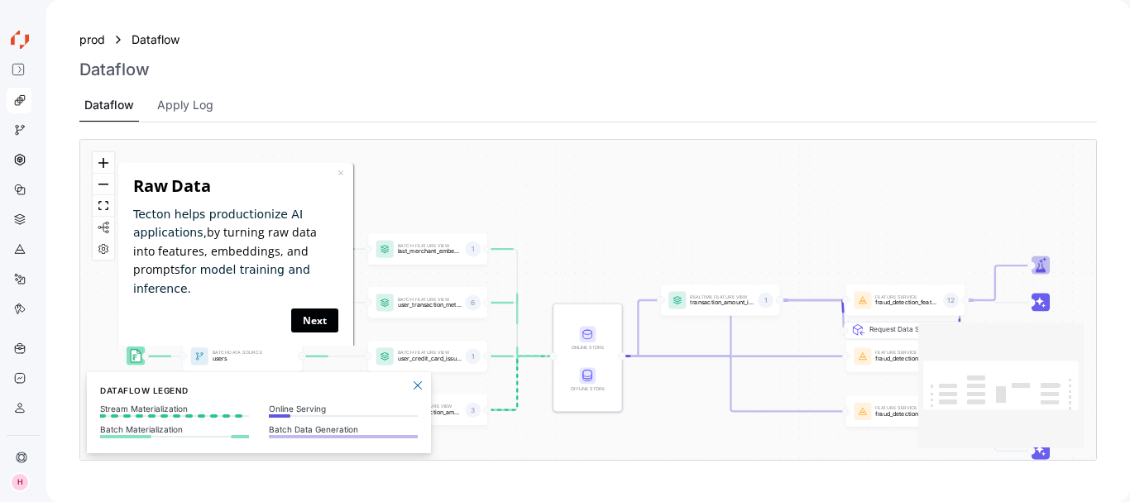
click at [308, 308] on link "Next" at bounding box center [313, 320] width 47 height 24
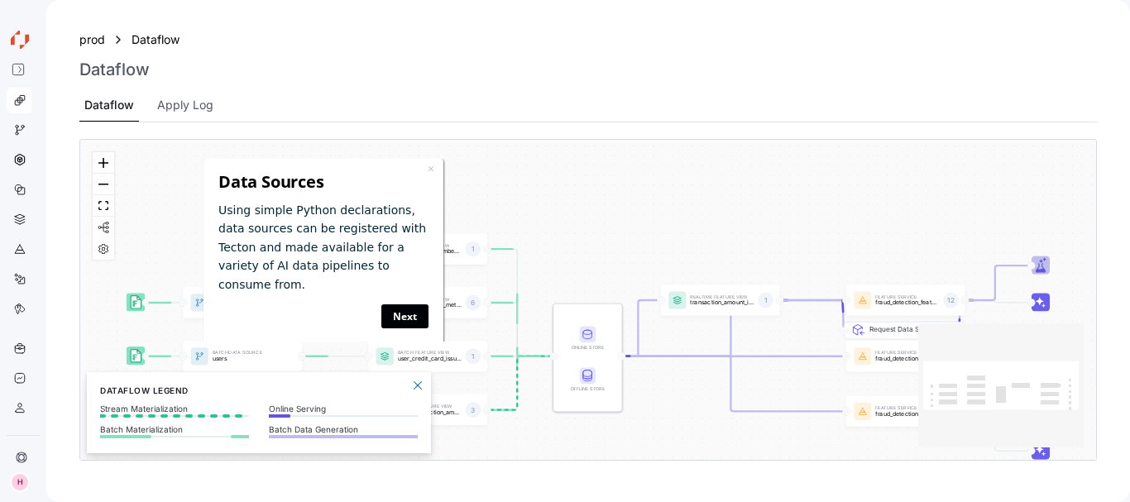
click at [399, 305] on link "Next" at bounding box center [404, 317] width 47 height 24
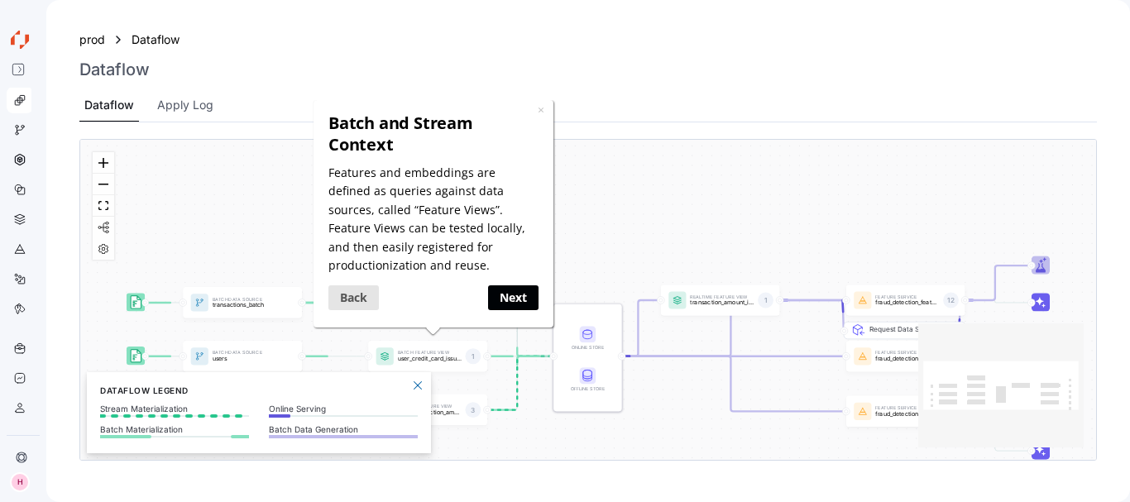
click at [513, 300] on link "Next" at bounding box center [512, 297] width 50 height 24
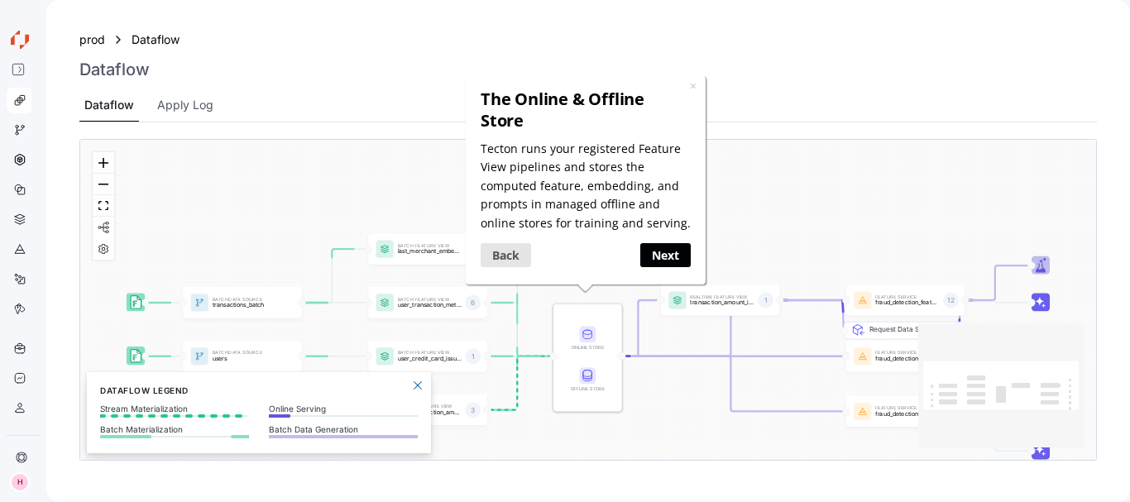
click at [663, 252] on link "Next" at bounding box center [665, 255] width 50 height 24
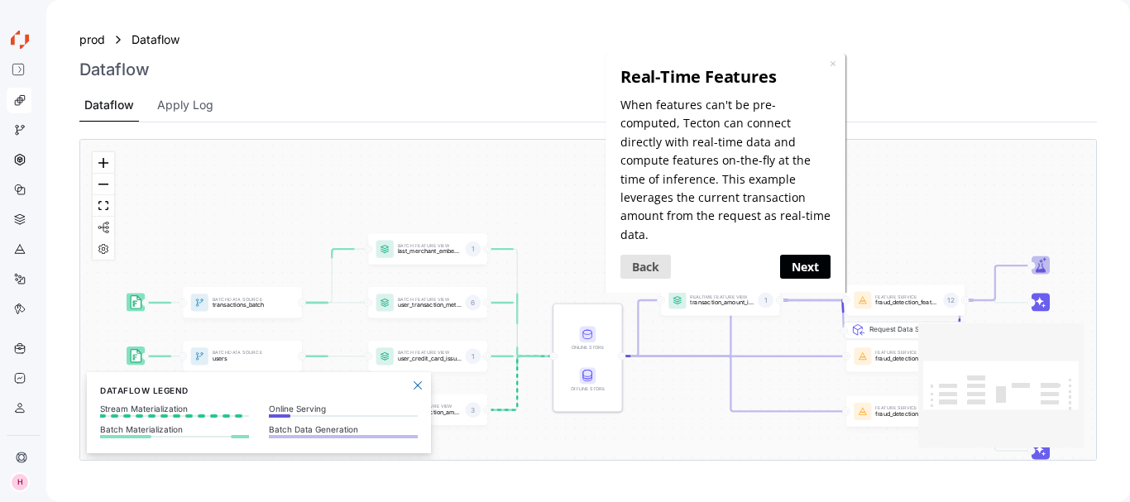
click at [786, 254] on link "Next" at bounding box center [805, 266] width 50 height 24
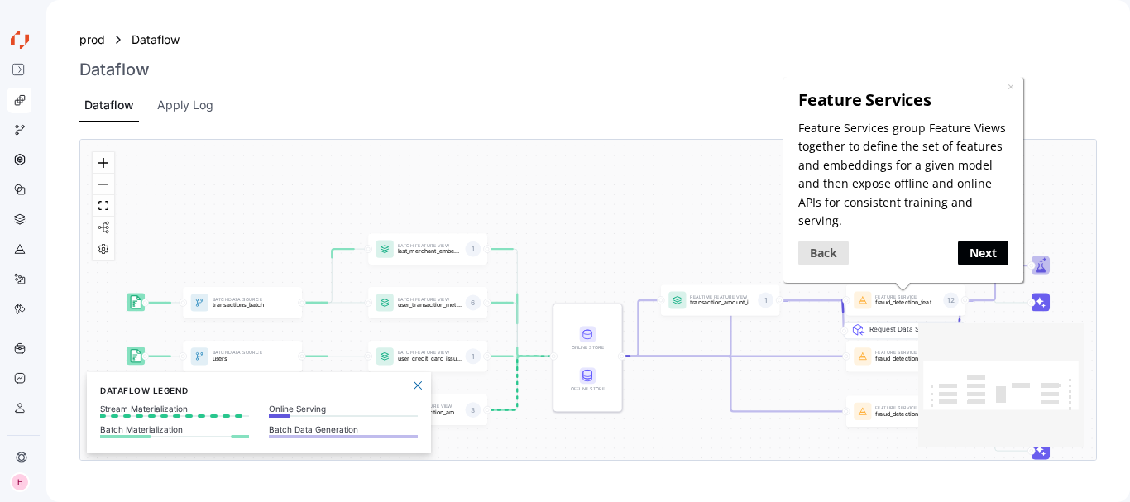
click at [977, 259] on link "Next" at bounding box center [982, 253] width 50 height 24
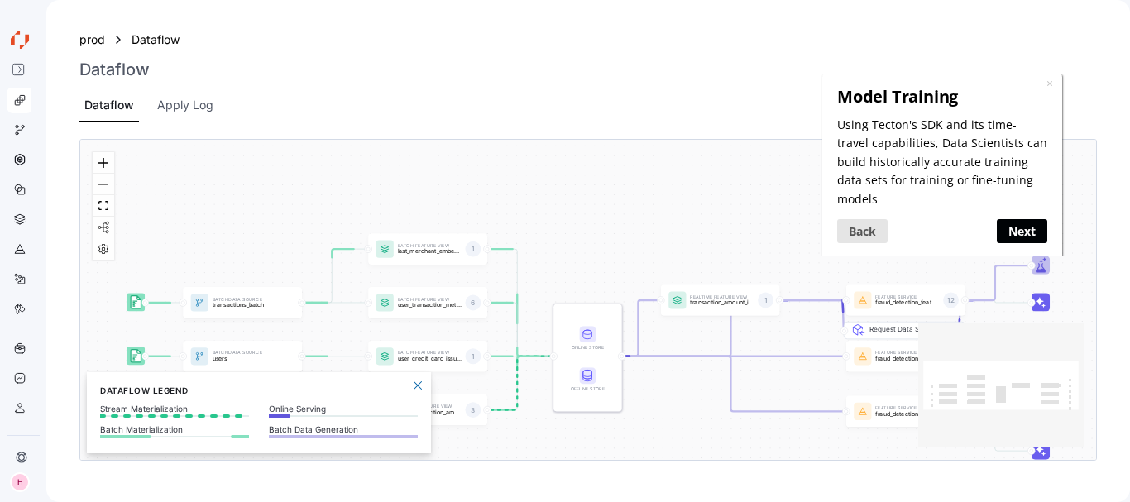
click at [1010, 221] on link "Next" at bounding box center [1021, 230] width 50 height 24
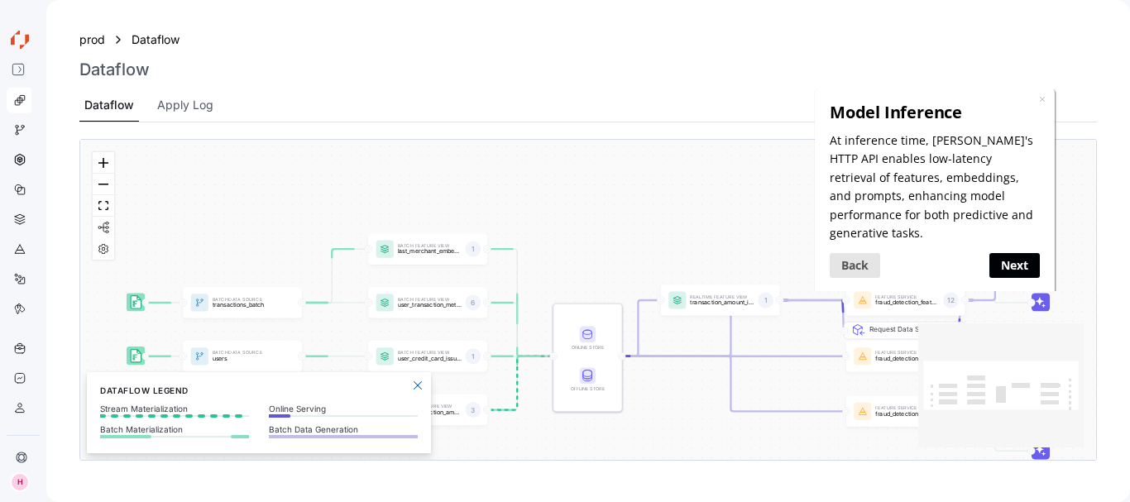
click at [1015, 252] on link "Next" at bounding box center [1014, 264] width 50 height 24
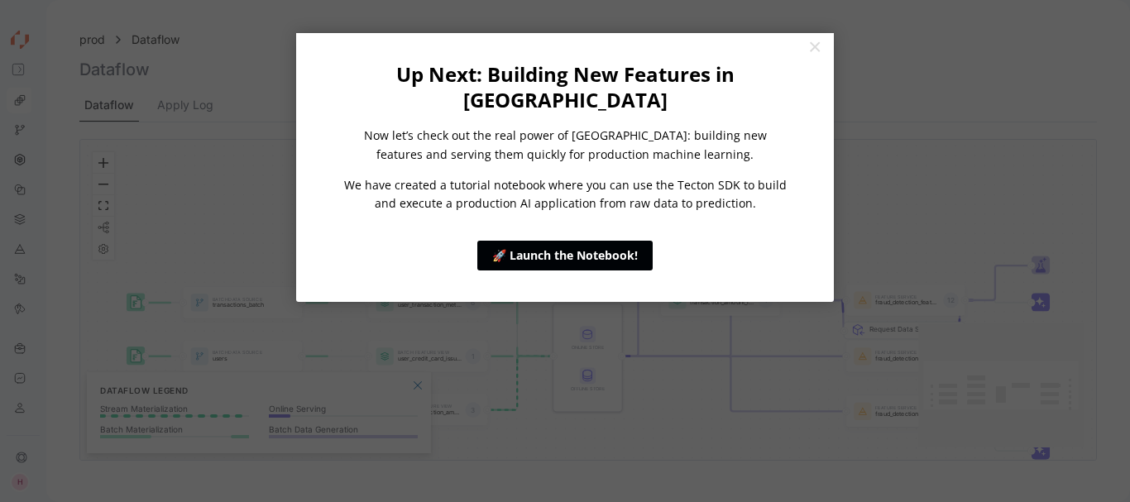
click at [565, 241] on link "🚀 Launch the Notebook!" at bounding box center [564, 256] width 175 height 30
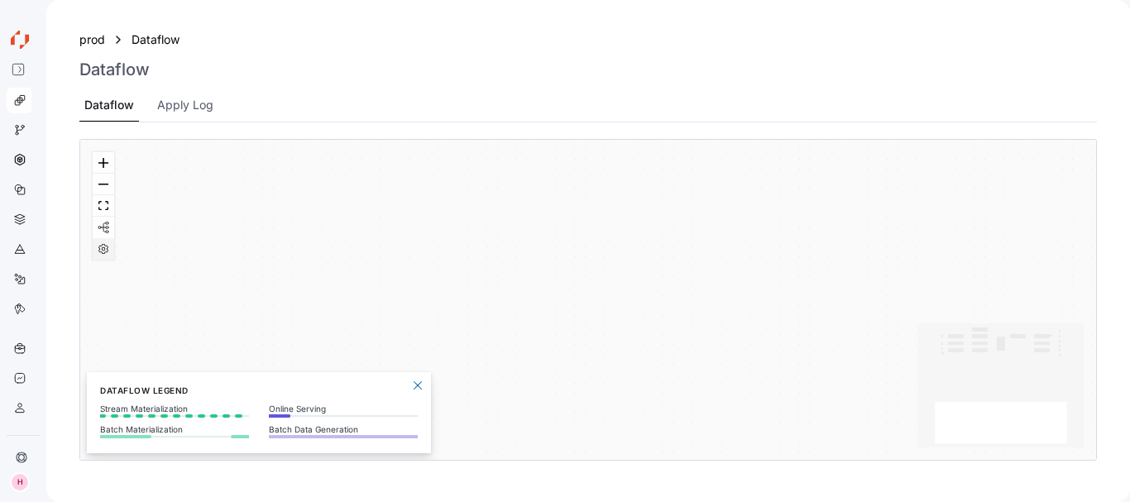
click at [105, 252] on icon "React Flow controls" at bounding box center [103, 249] width 10 height 10
click at [140, 245] on icon "button" at bounding box center [136, 249] width 10 height 10
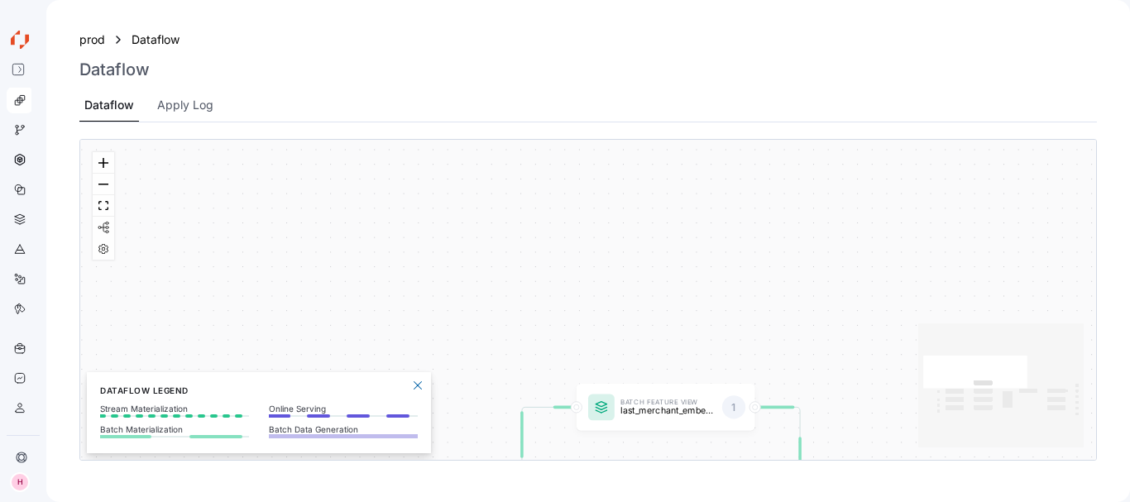
click at [449, 49] on div "prod Dataflow" at bounding box center [588, 40] width 1018 height 20
click at [92, 46] on div "prod" at bounding box center [92, 40] width 26 height 18
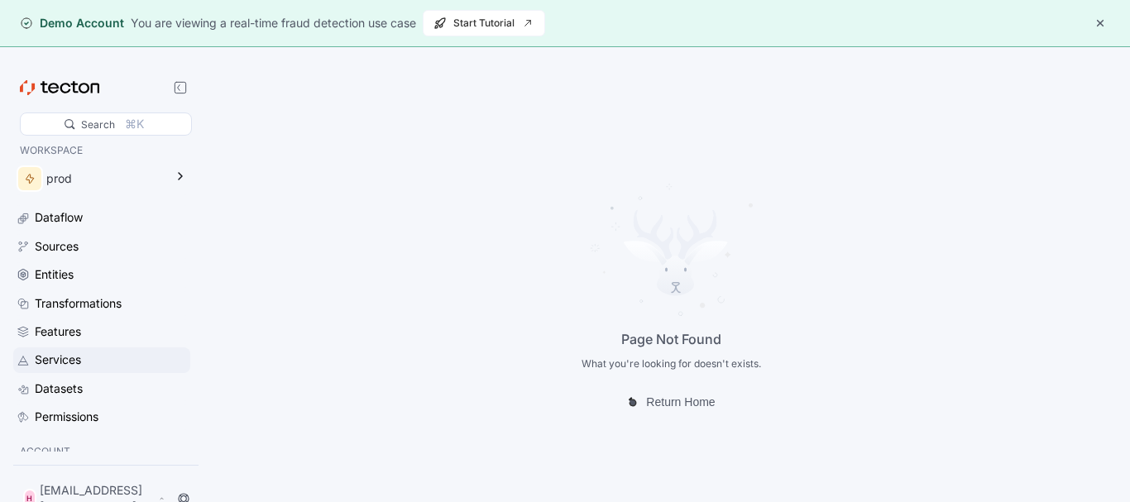
scroll to position [84, 0]
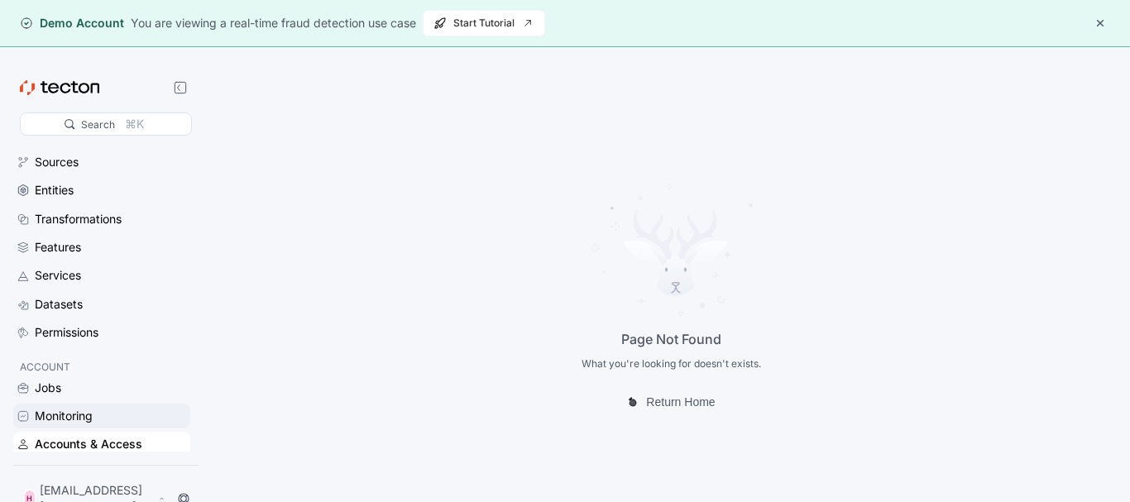
click at [61, 410] on div "Monitoring" at bounding box center [64, 416] width 58 height 18
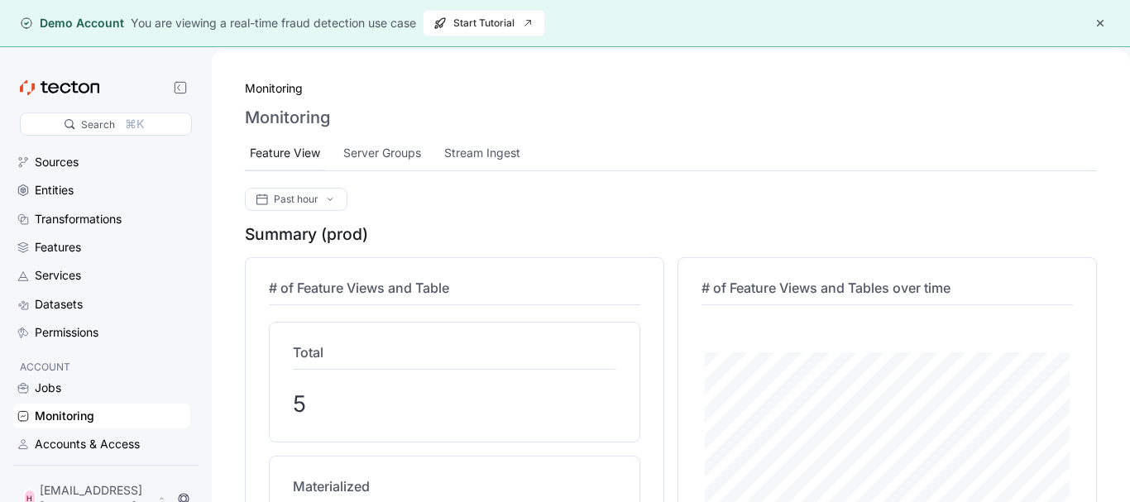
click at [300, 166] on div "Feature View" at bounding box center [285, 153] width 80 height 32
click at [370, 152] on div "Server Groups" at bounding box center [384, 153] width 78 height 18
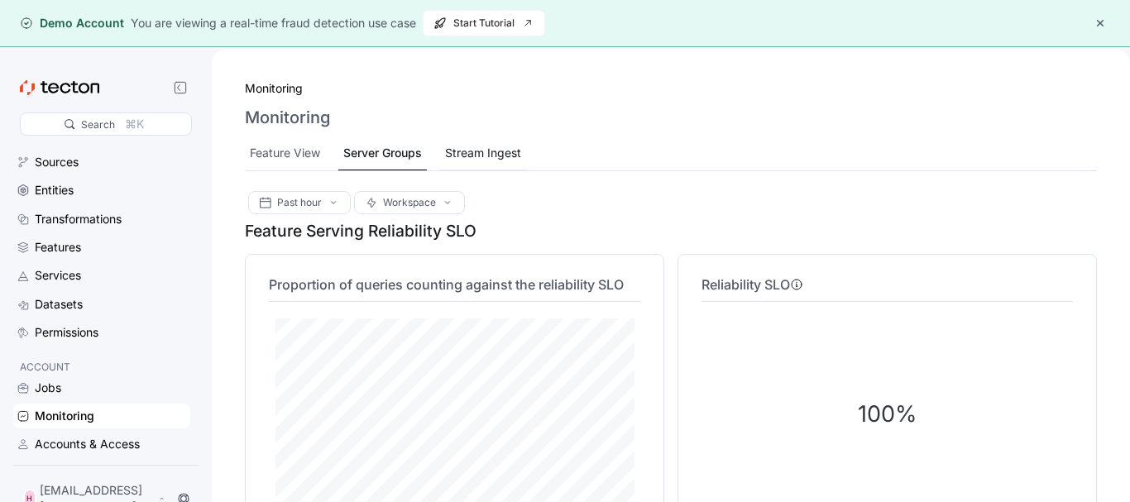
click at [518, 149] on div "Stream Ingest" at bounding box center [483, 153] width 76 height 18
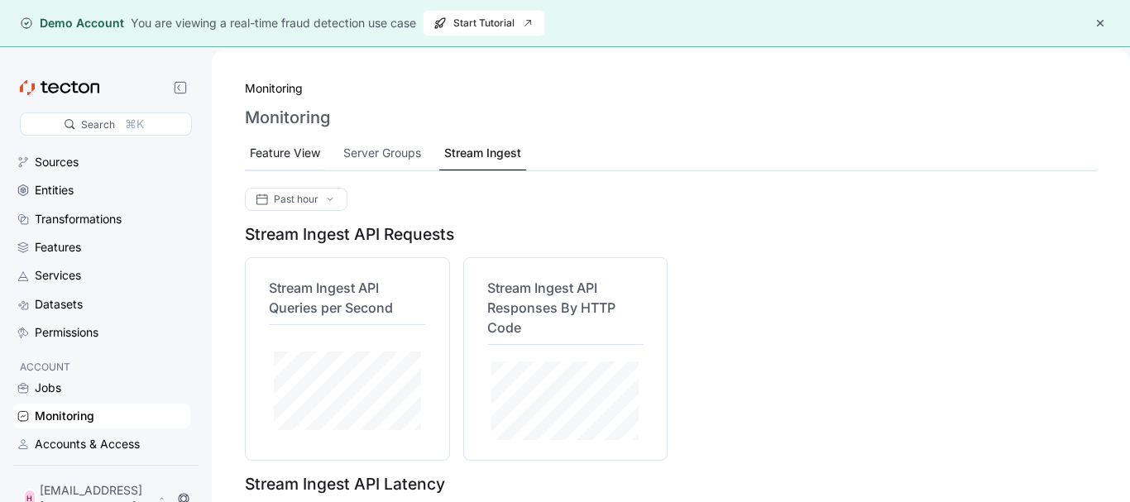
click at [279, 156] on div "Feature View" at bounding box center [285, 153] width 70 height 18
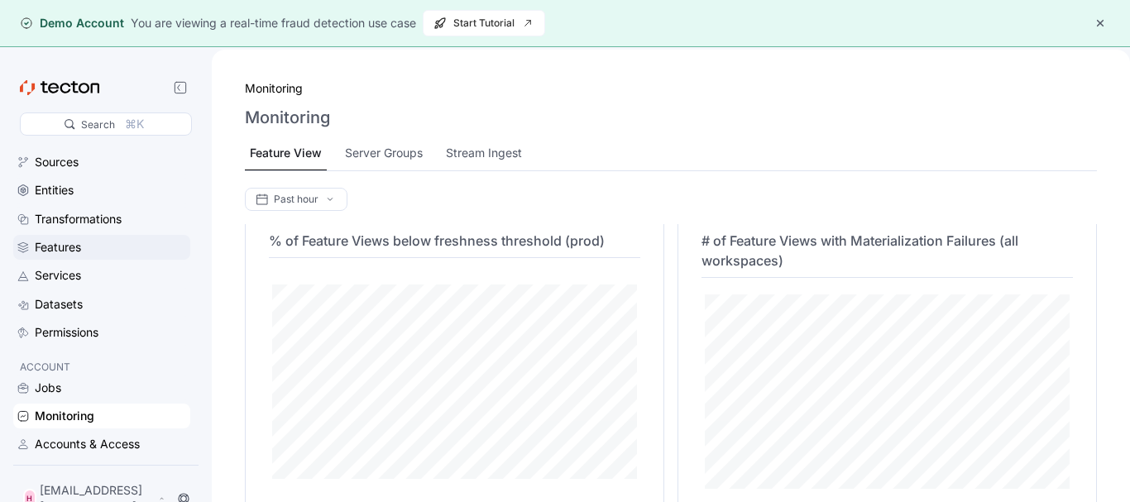
scroll to position [434, 0]
click at [103, 434] on div "Accounts & Access" at bounding box center [101, 444] width 177 height 25
